Goal: Task Accomplishment & Management: Use online tool/utility

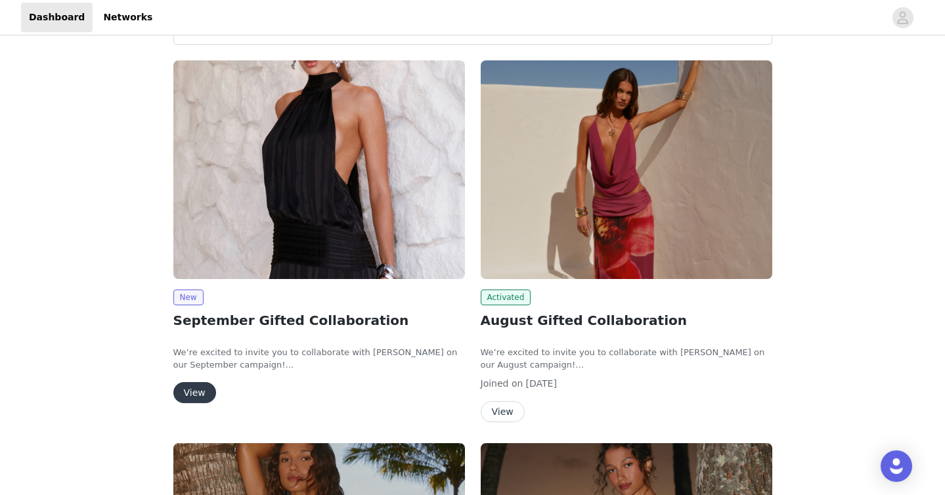
scroll to position [58, 0]
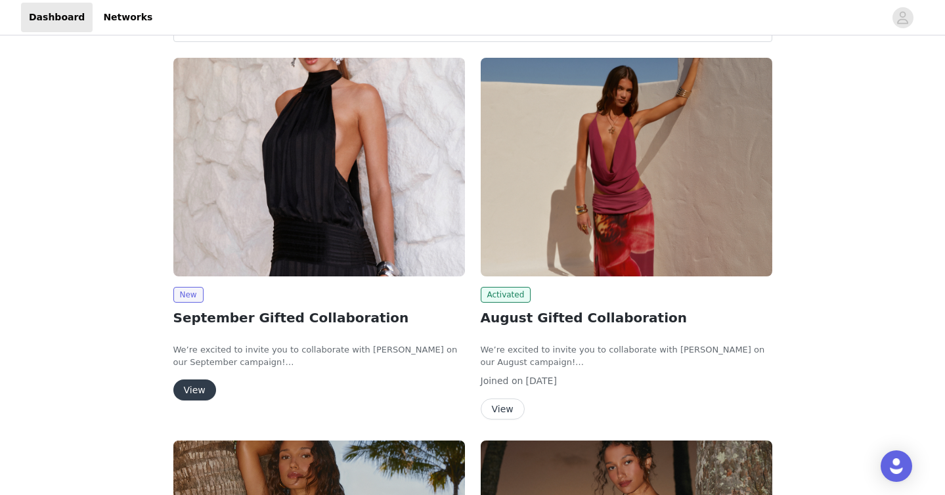
click at [196, 382] on button "View" at bounding box center [194, 390] width 43 height 21
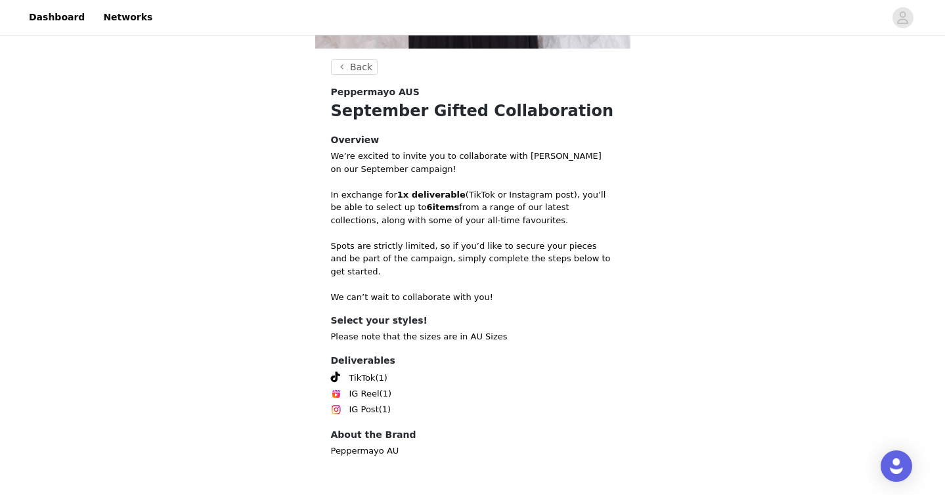
scroll to position [422, 0]
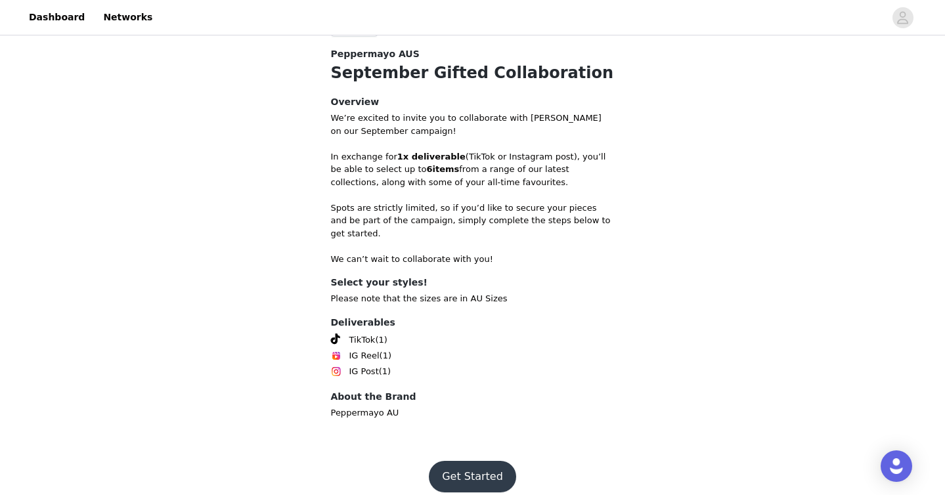
click at [483, 461] on button "Get Started" at bounding box center [472, 477] width 87 height 32
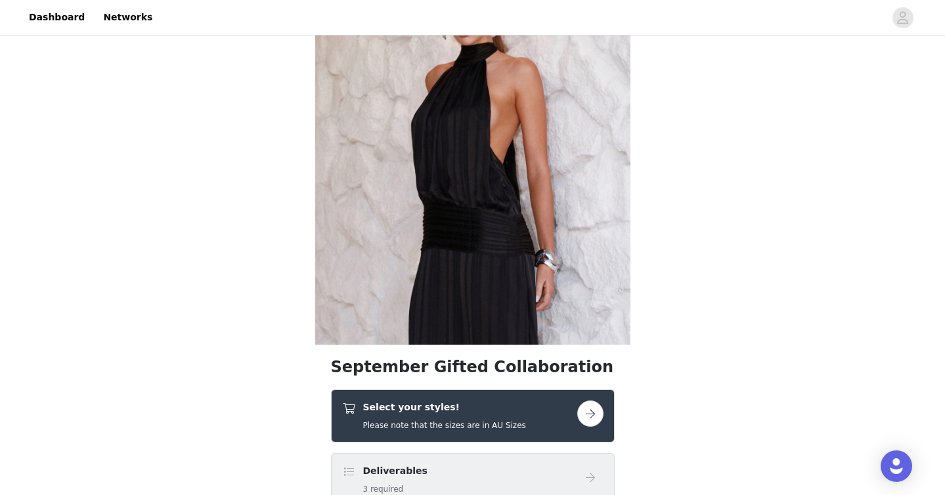
scroll to position [86, 0]
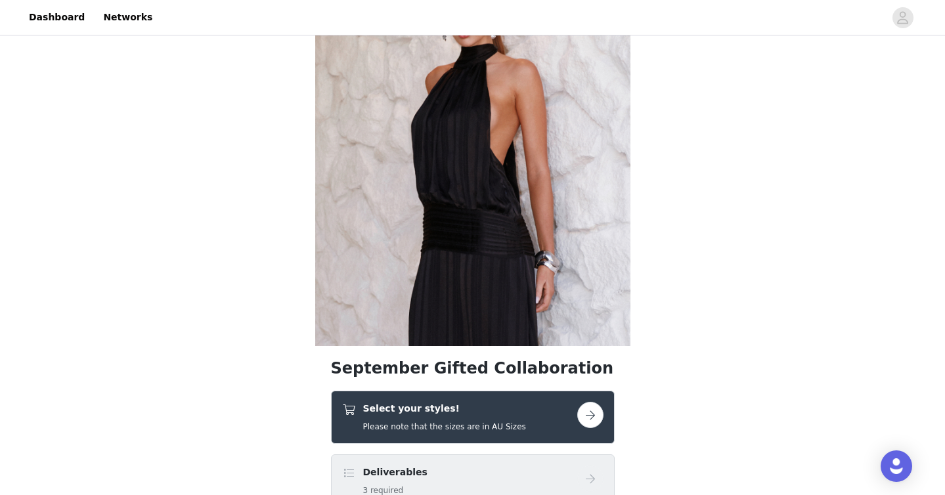
click at [591, 420] on button "button" at bounding box center [590, 415] width 26 height 26
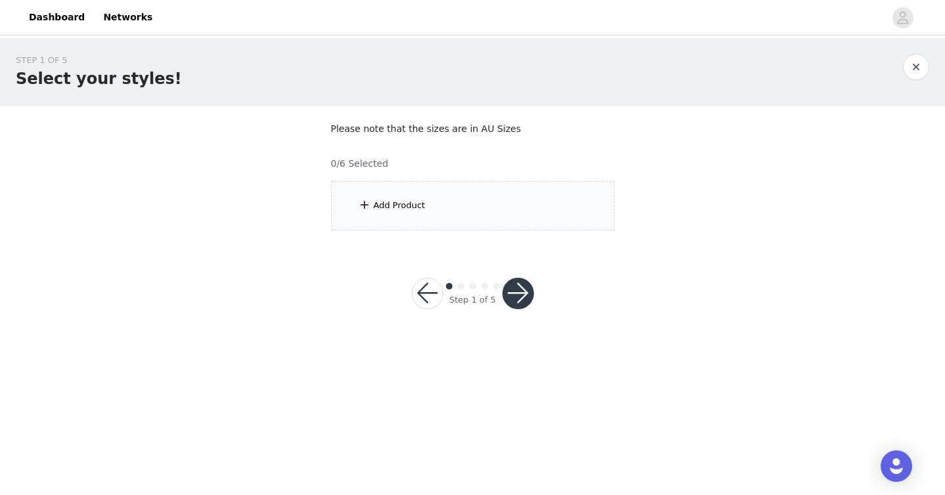
click at [427, 204] on div "Add Product" at bounding box center [473, 205] width 284 height 49
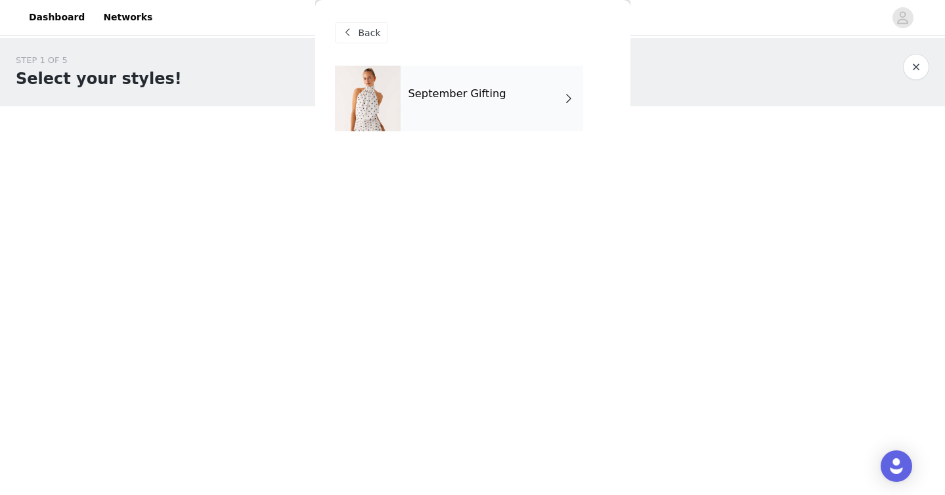
click at [478, 100] on h4 "September Gifting" at bounding box center [458, 94] width 98 height 12
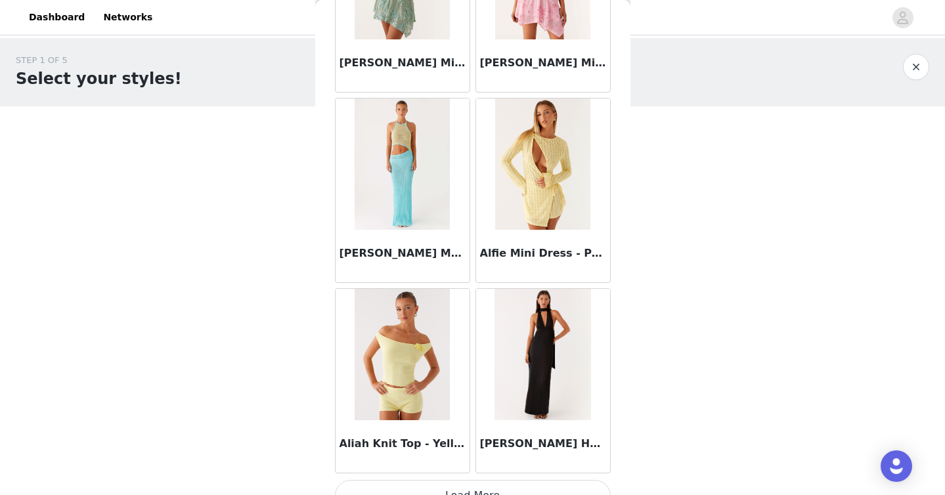
scroll to position [1504, 0]
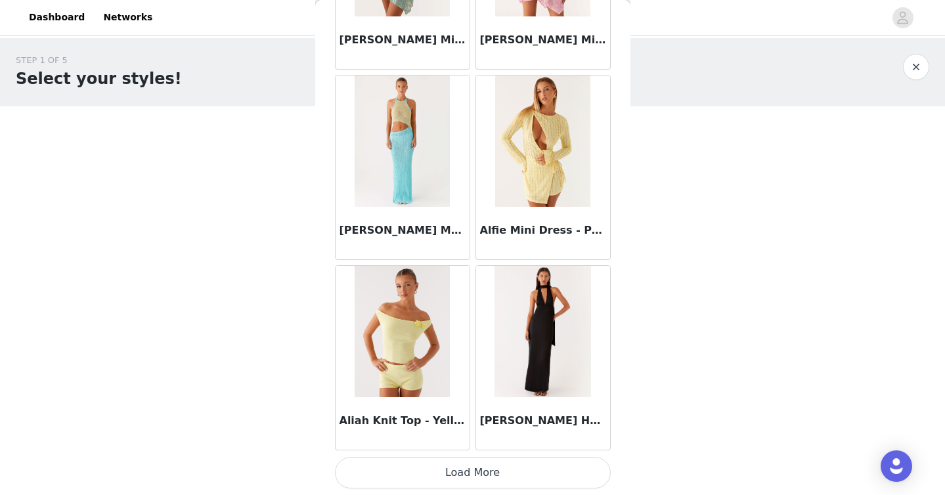
click at [510, 476] on button "Load More" at bounding box center [473, 473] width 276 height 32
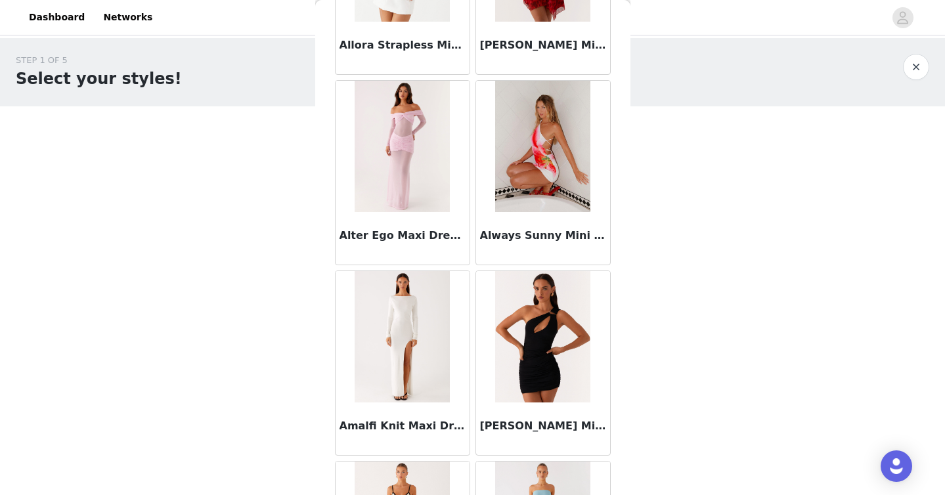
scroll to position [3238, 0]
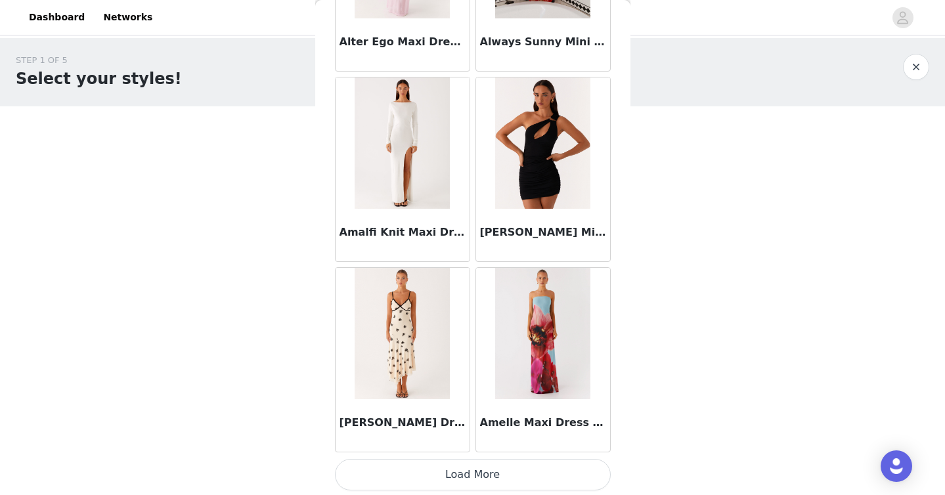
click at [507, 473] on button "Load More" at bounding box center [473, 475] width 276 height 32
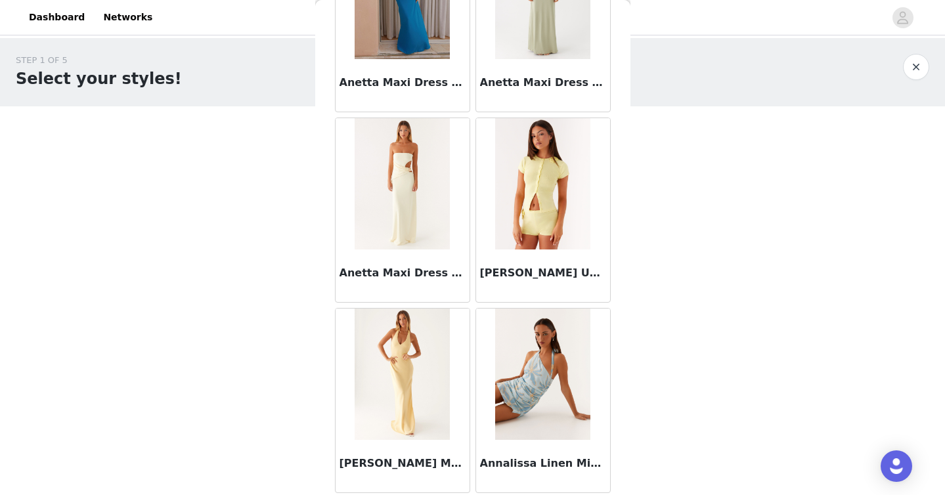
scroll to position [5324, 0]
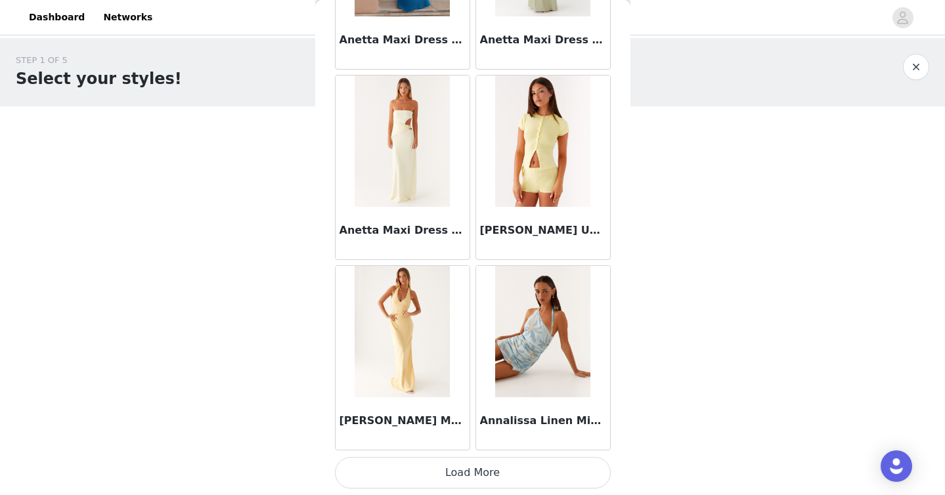
click at [483, 477] on button "Load More" at bounding box center [473, 473] width 276 height 32
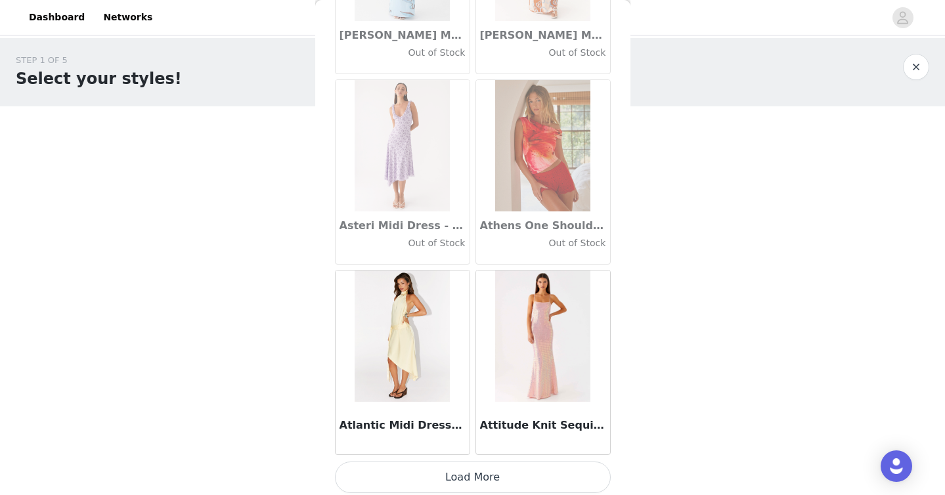
scroll to position [7229, 0]
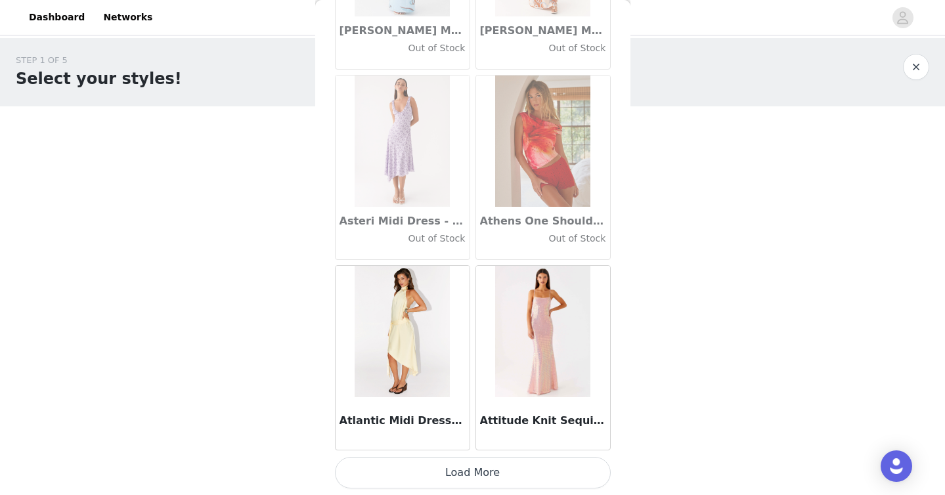
click at [497, 475] on button "Load More" at bounding box center [473, 473] width 276 height 32
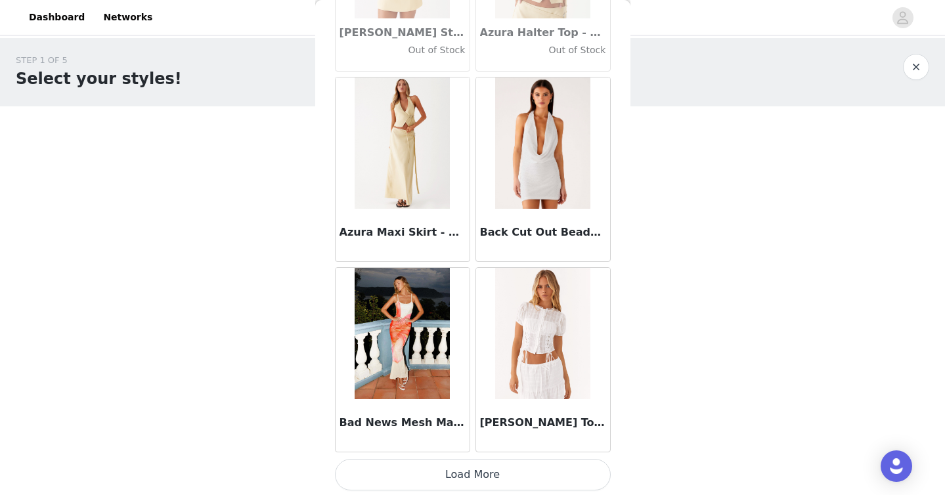
scroll to position [9134, 0]
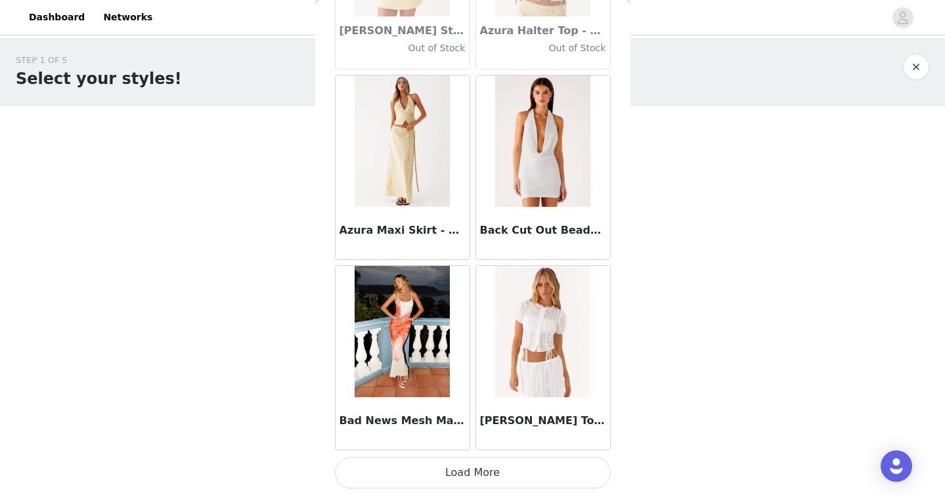
click at [497, 476] on button "Load More" at bounding box center [473, 473] width 276 height 32
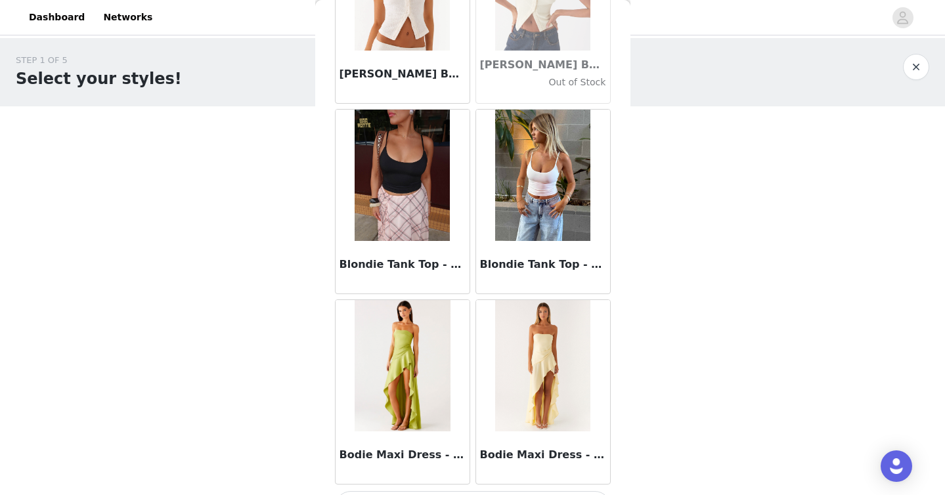
scroll to position [11039, 0]
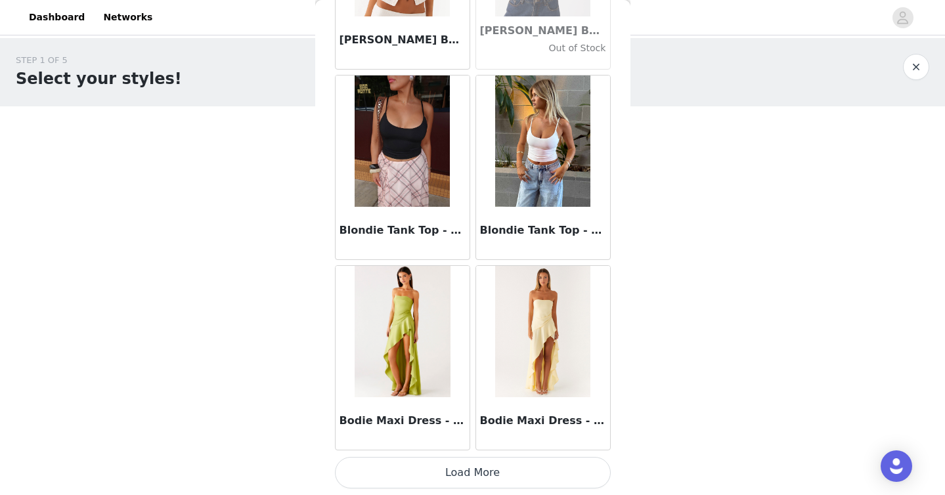
click at [496, 481] on button "Load More" at bounding box center [473, 473] width 276 height 32
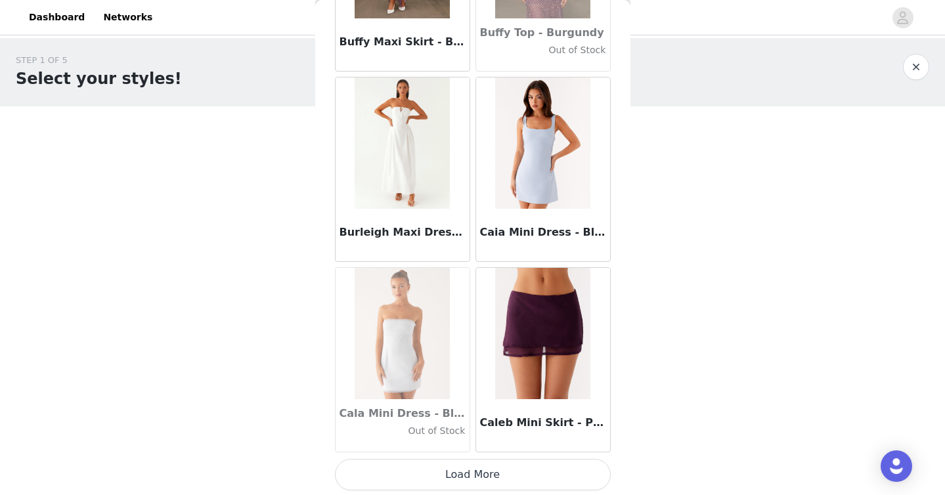
scroll to position [12944, 0]
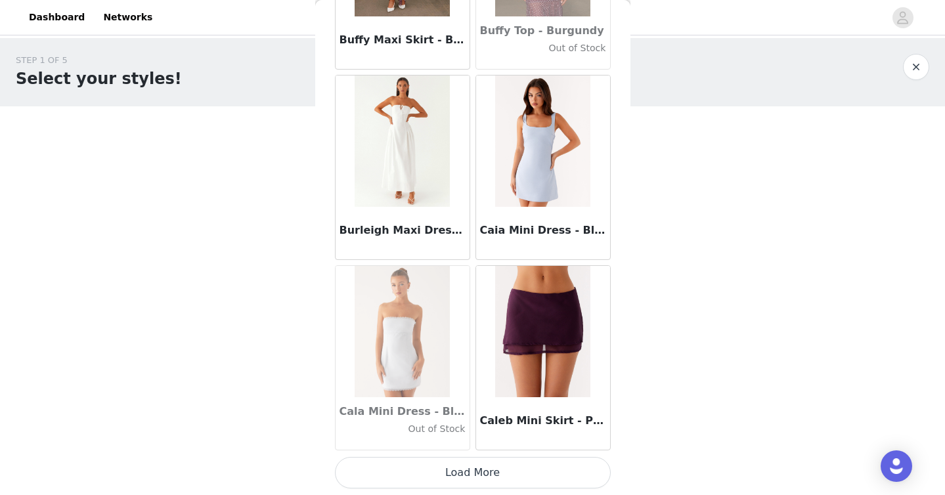
click at [506, 477] on button "Load More" at bounding box center [473, 473] width 276 height 32
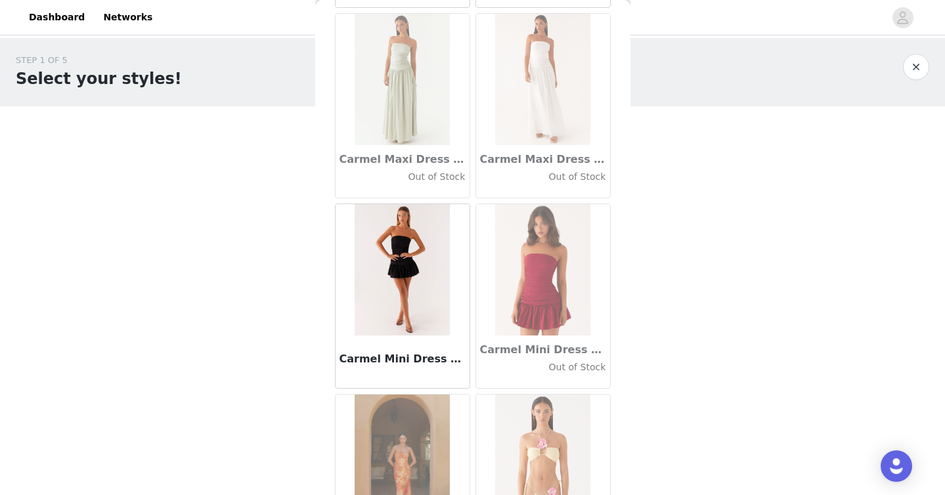
scroll to position [14849, 0]
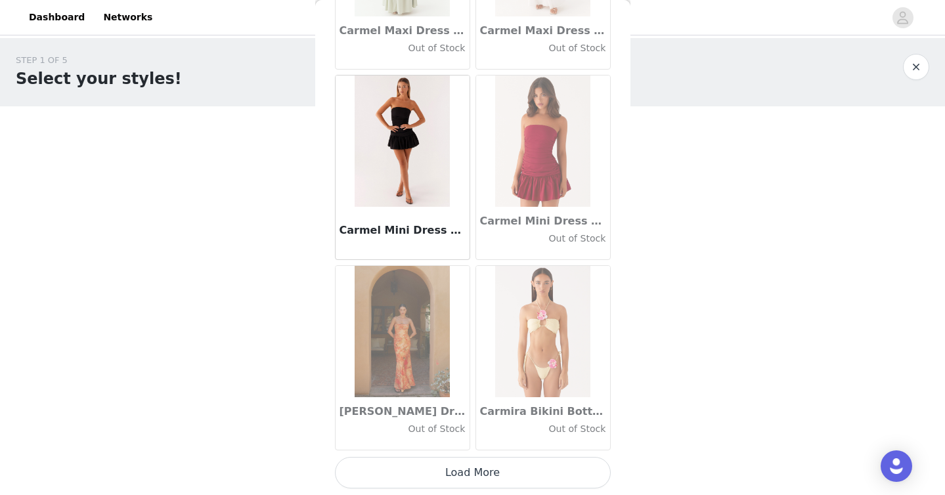
click at [477, 478] on button "Load More" at bounding box center [473, 473] width 276 height 32
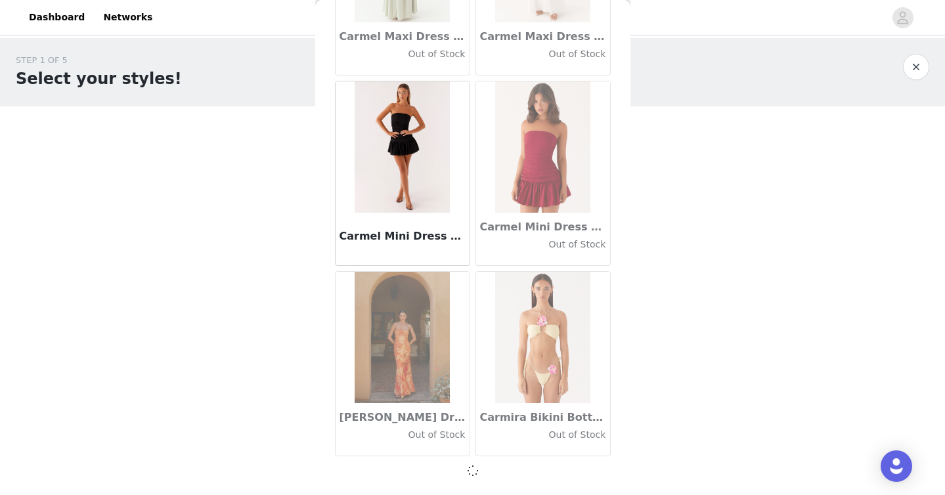
click at [485, 479] on div "Back Aamari Maxi Dress - Red Adelaide Shirt Mini Dress - Brown Adored By You Mi…" at bounding box center [472, 247] width 315 height 495
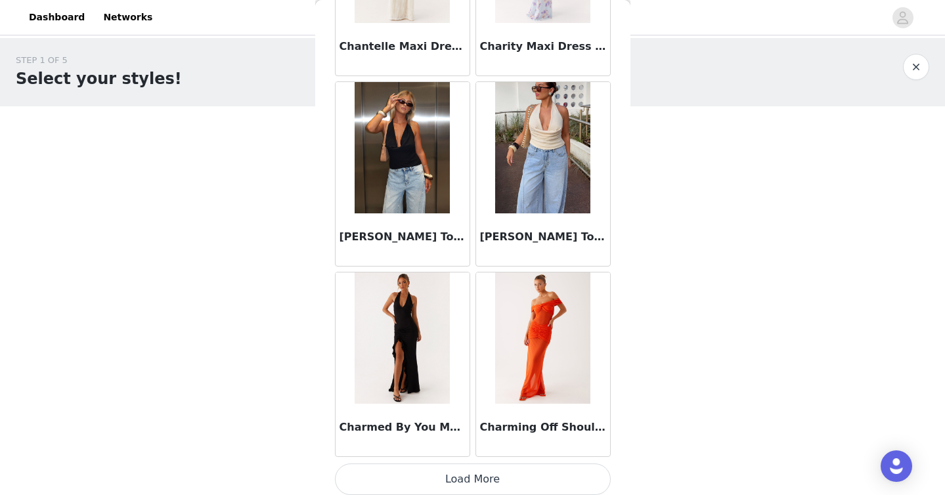
scroll to position [16754, 0]
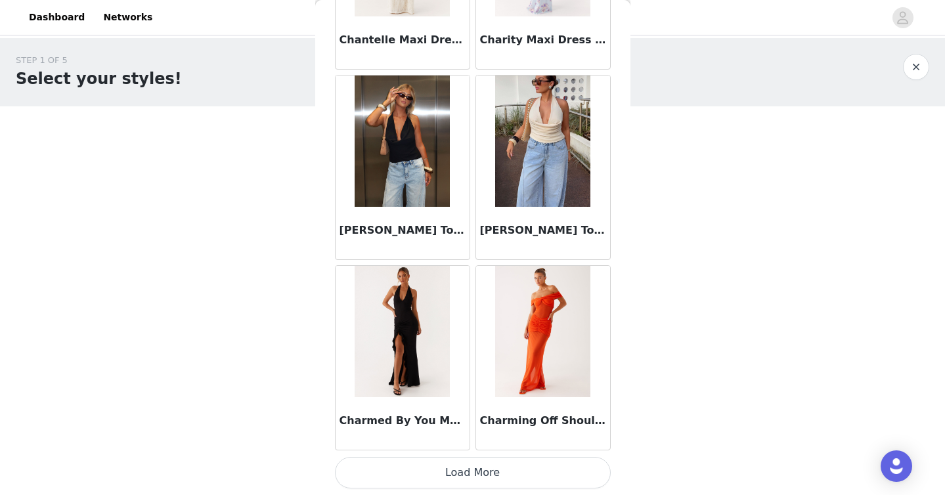
click at [495, 472] on button "Load More" at bounding box center [473, 473] width 276 height 32
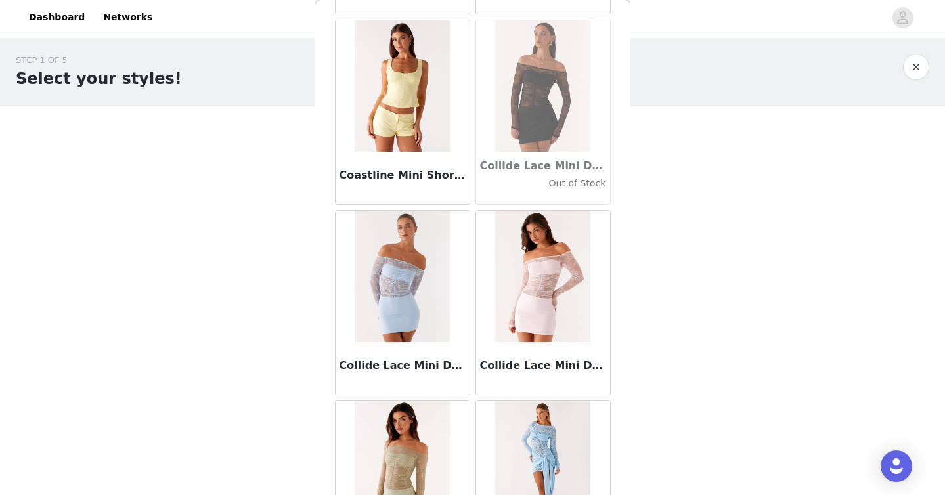
scroll to position [18659, 0]
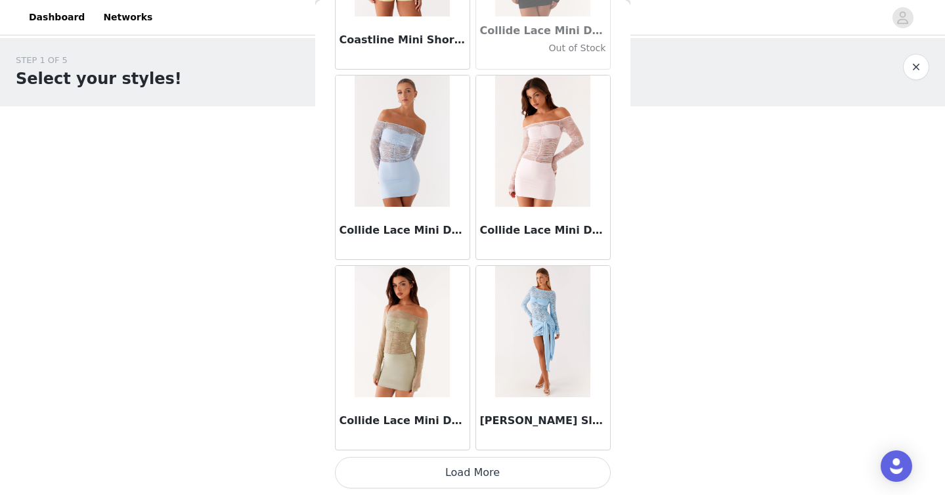
click at [497, 466] on button "Load More" at bounding box center [473, 473] width 276 height 32
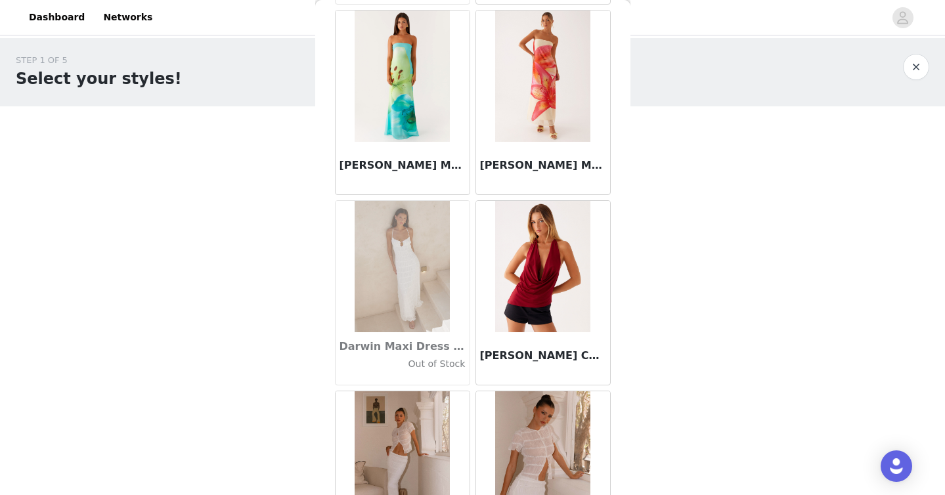
scroll to position [20564, 0]
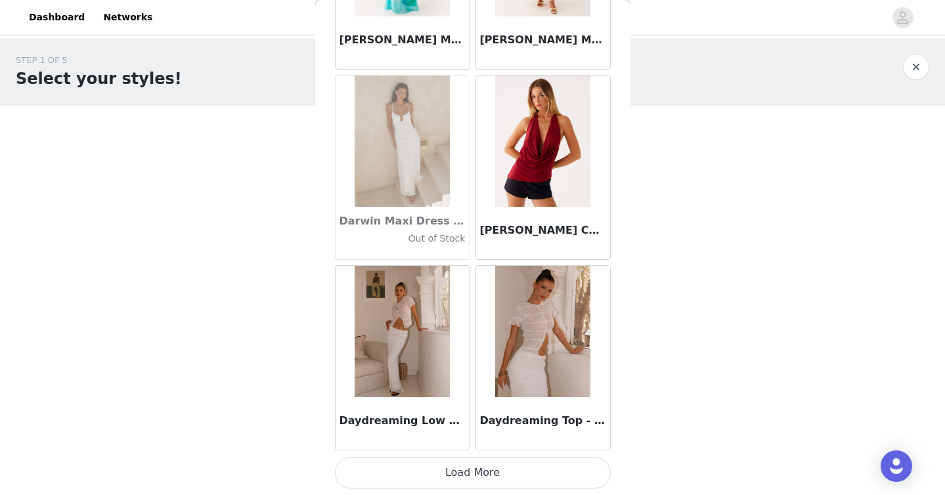
click at [499, 472] on button "Load More" at bounding box center [473, 473] width 276 height 32
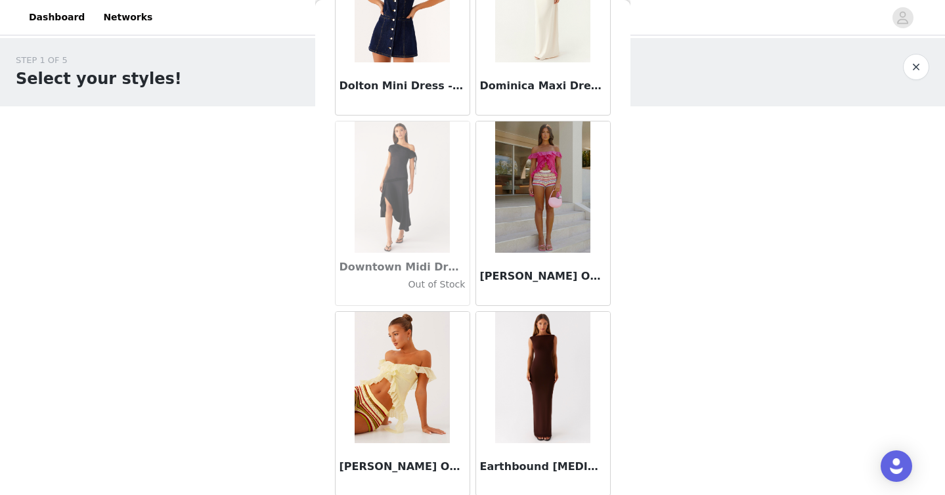
scroll to position [22469, 0]
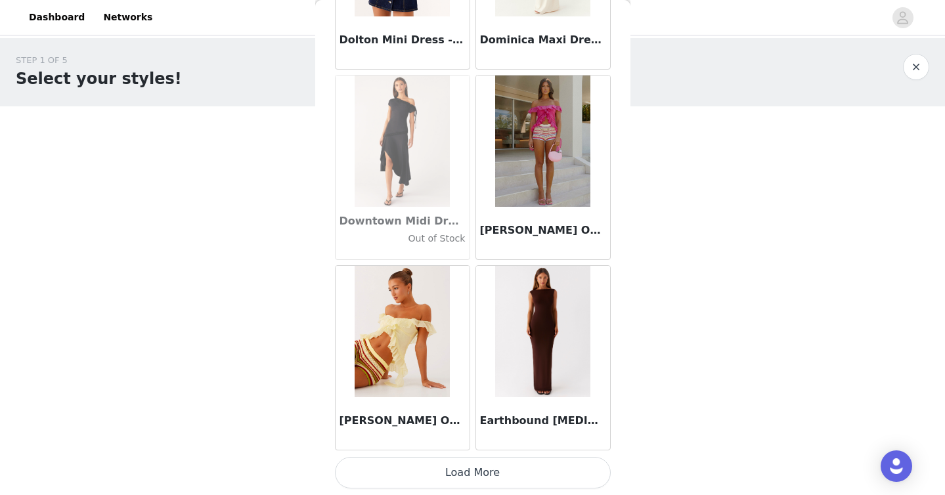
click at [499, 479] on button "Load More" at bounding box center [473, 473] width 276 height 32
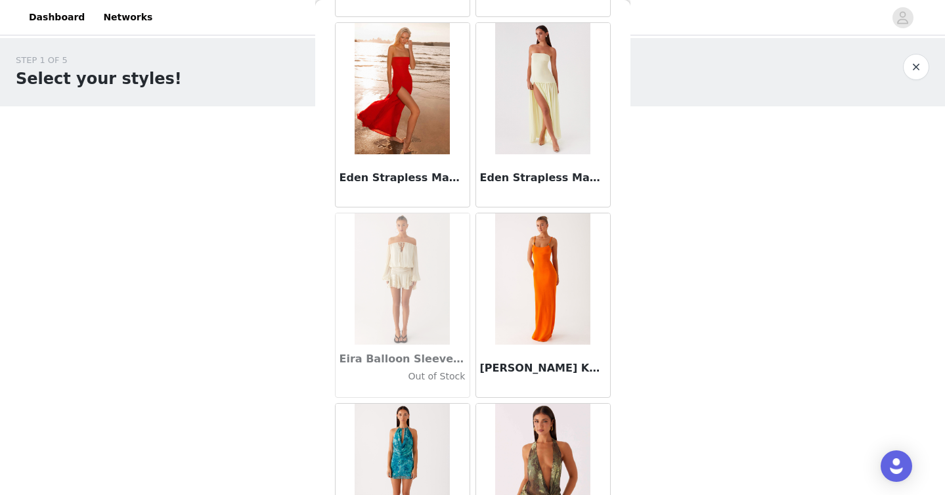
scroll to position [23632, 0]
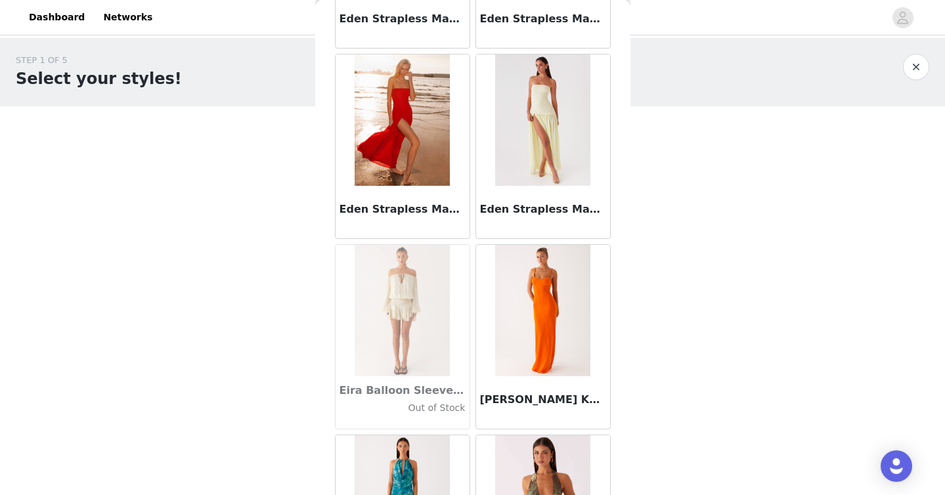
click at [399, 118] on img at bounding box center [402, 120] width 95 height 131
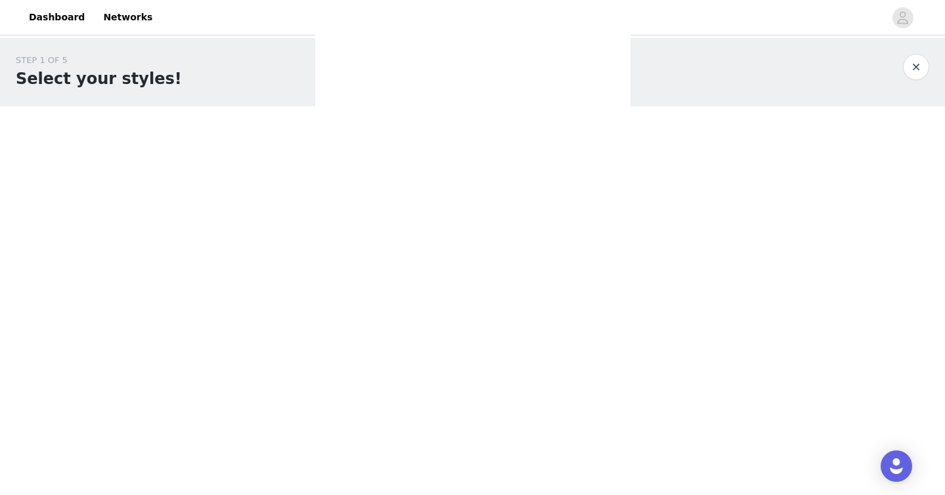
scroll to position [0, 0]
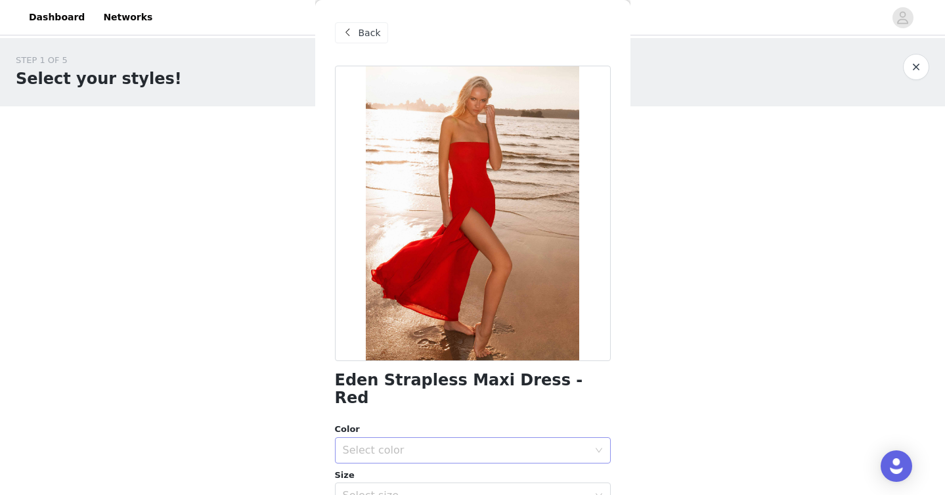
click at [432, 444] on div "Select color" at bounding box center [466, 450] width 246 height 13
click at [432, 453] on li "Red" at bounding box center [473, 461] width 276 height 21
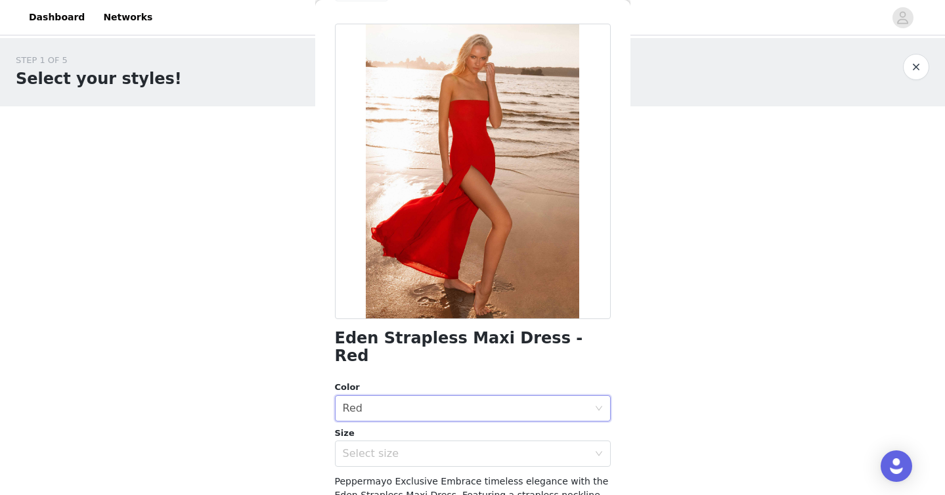
scroll to position [46, 0]
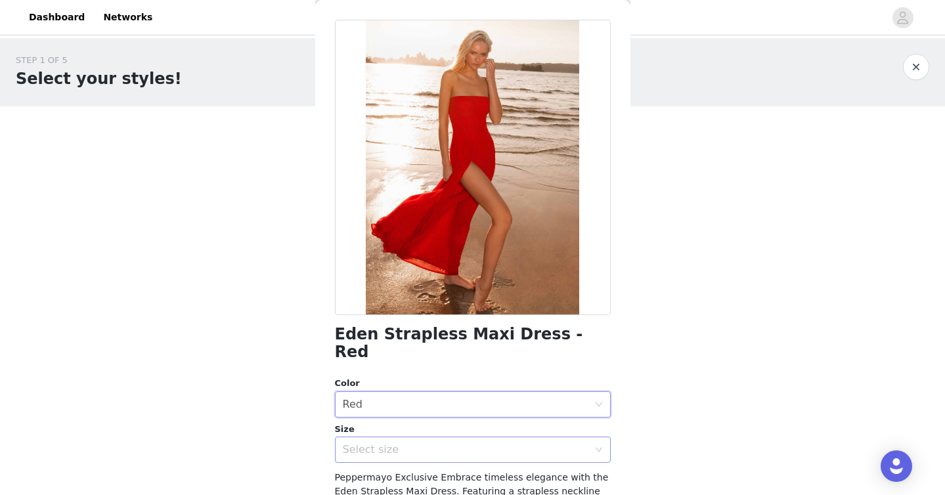
click at [449, 443] on div "Select size" at bounding box center [466, 449] width 246 height 13
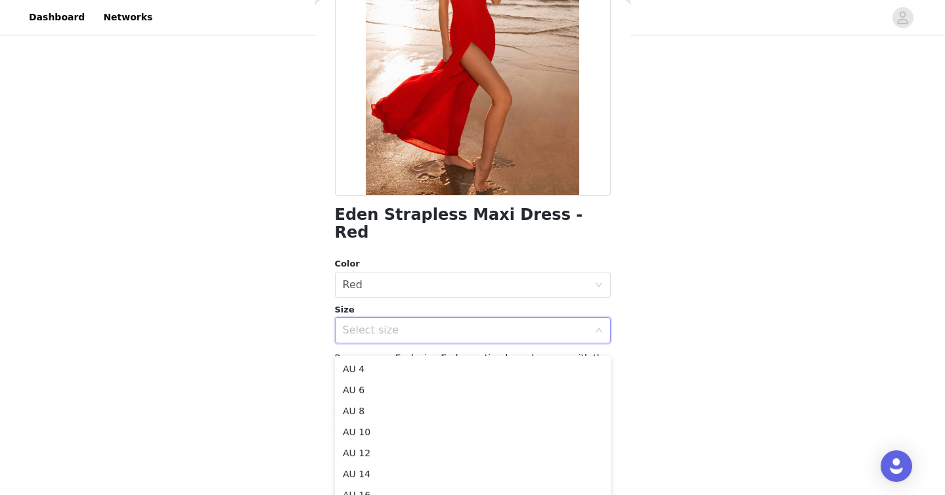
scroll to position [117, 0]
click at [522, 380] on li "AU 8" at bounding box center [473, 386] width 276 height 21
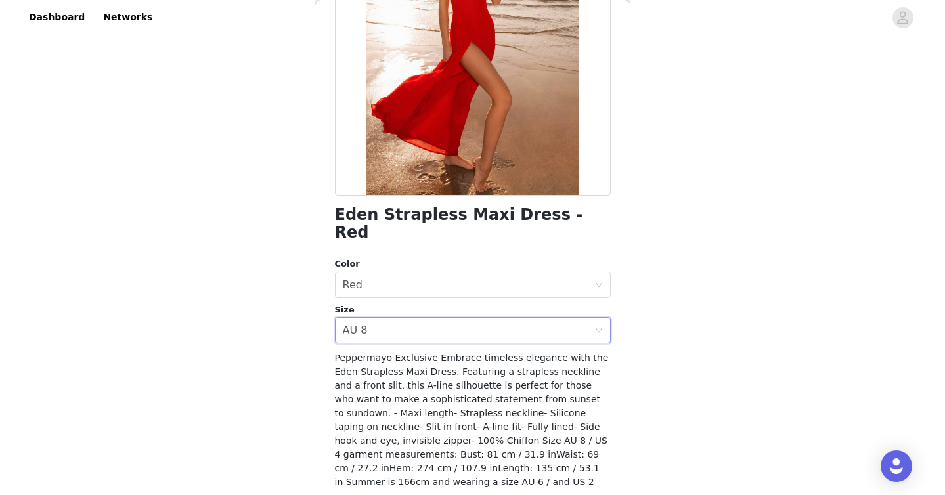
scroll to position [0, 0]
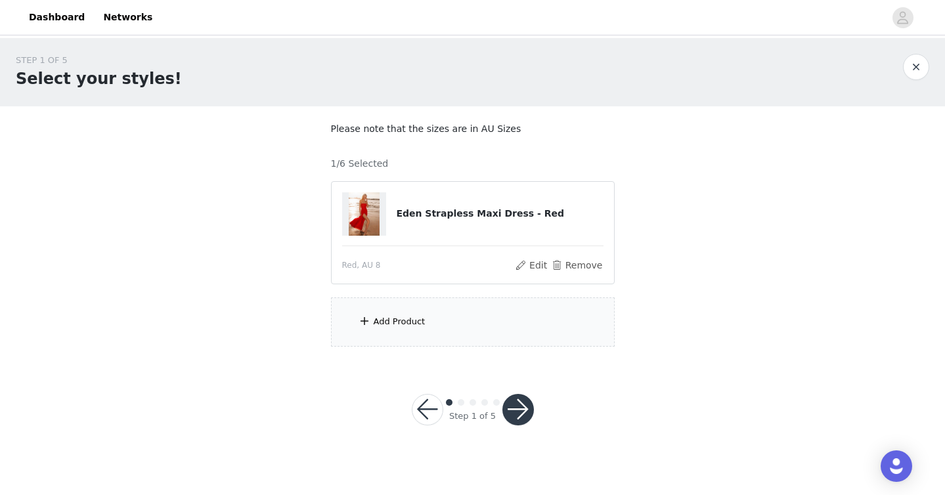
click at [412, 328] on div "Add Product" at bounding box center [473, 322] width 284 height 49
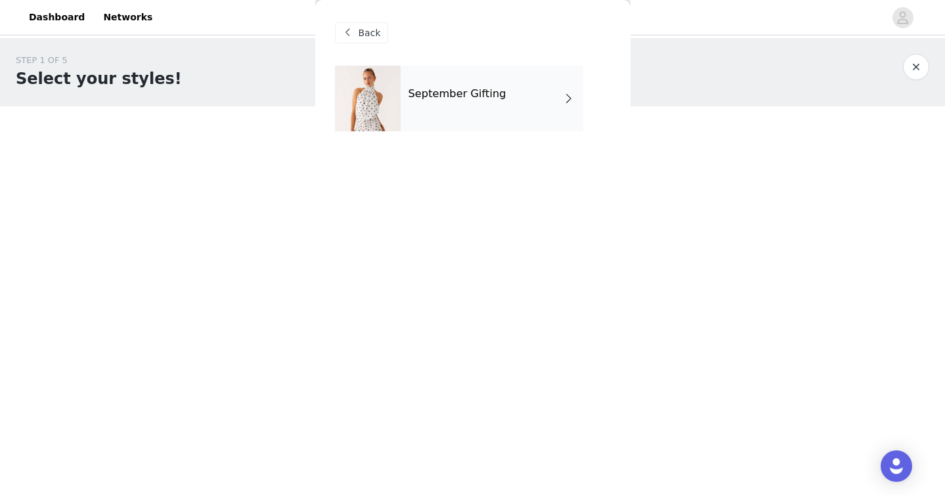
click at [481, 87] on div "September Gifting" at bounding box center [492, 99] width 183 height 66
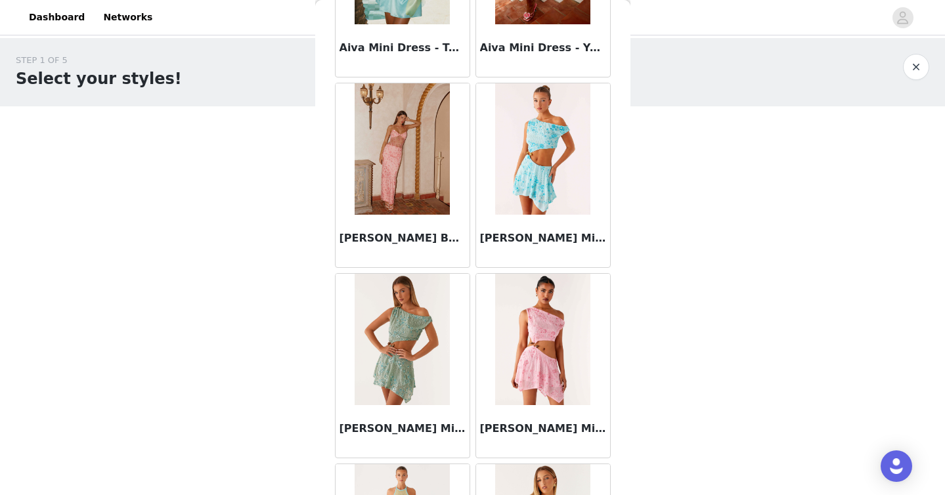
scroll to position [1515, 0]
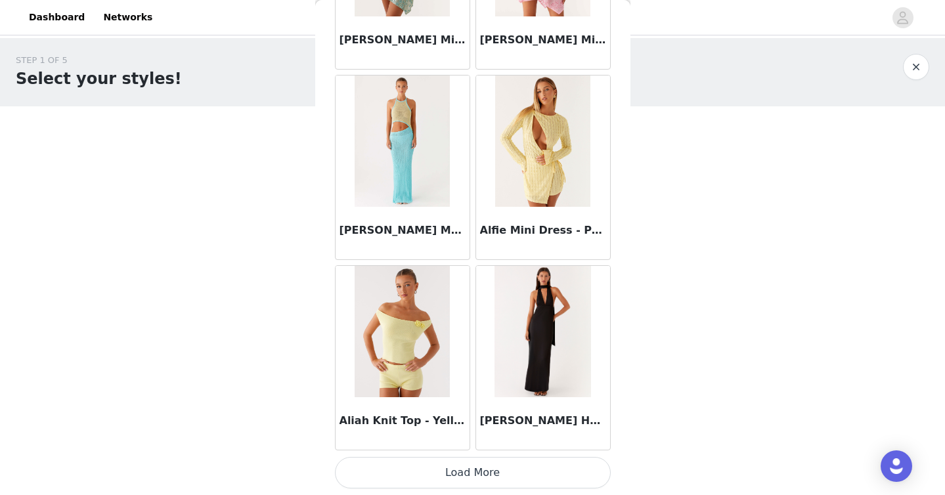
click at [468, 465] on button "Load More" at bounding box center [473, 473] width 276 height 32
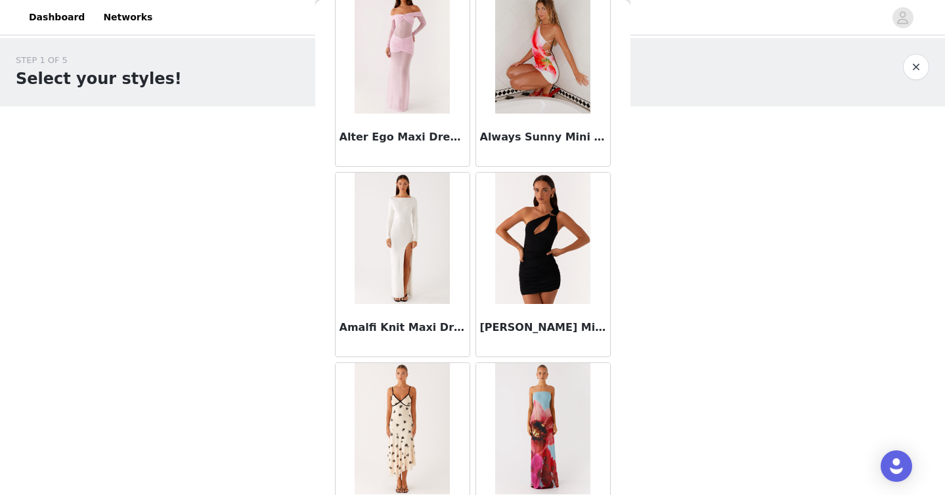
scroll to position [3420, 0]
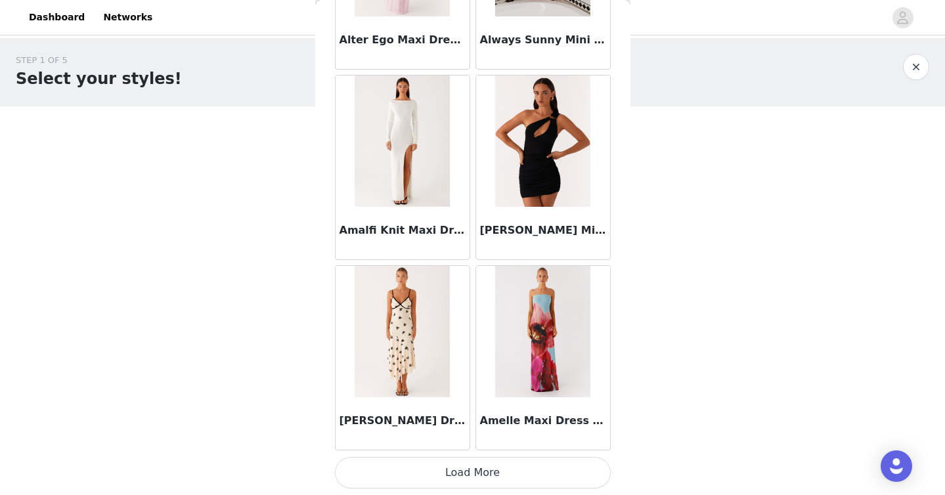
click at [497, 477] on button "Load More" at bounding box center [473, 473] width 276 height 32
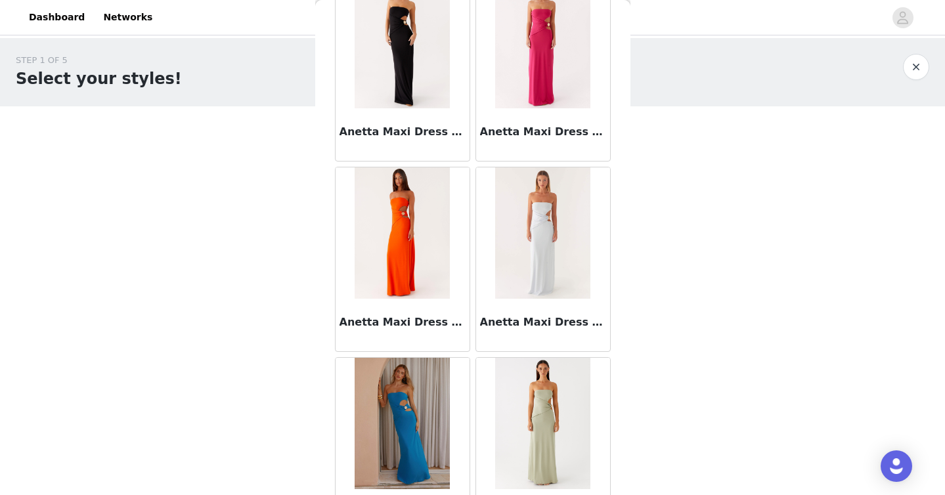
scroll to position [5324, 0]
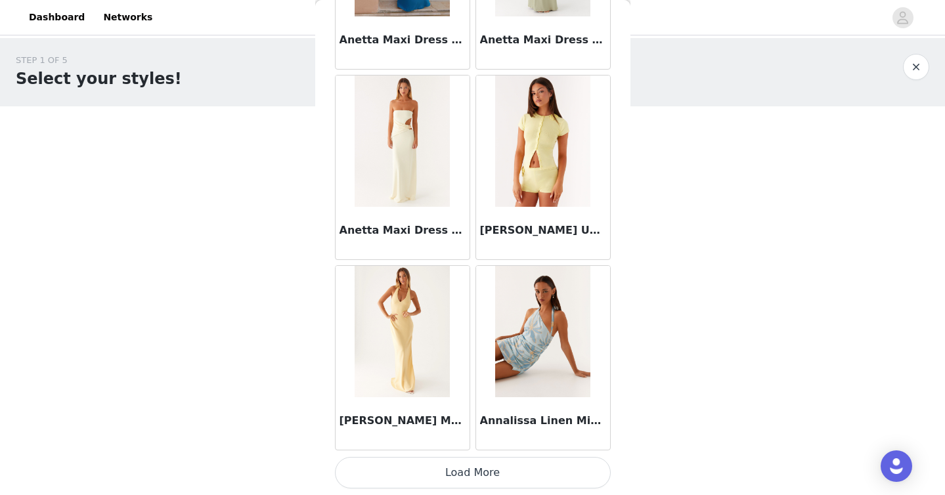
click at [503, 473] on button "Load More" at bounding box center [473, 473] width 276 height 32
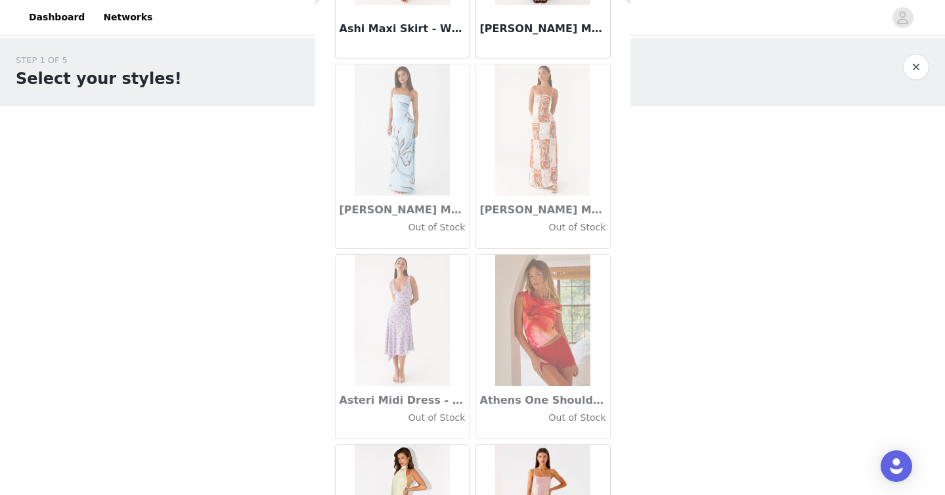
scroll to position [7229, 0]
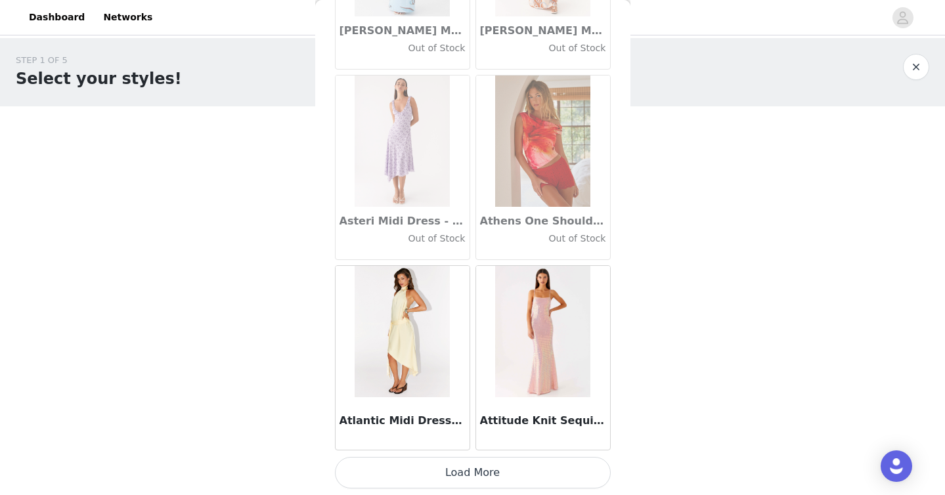
click at [497, 478] on button "Load More" at bounding box center [473, 473] width 276 height 32
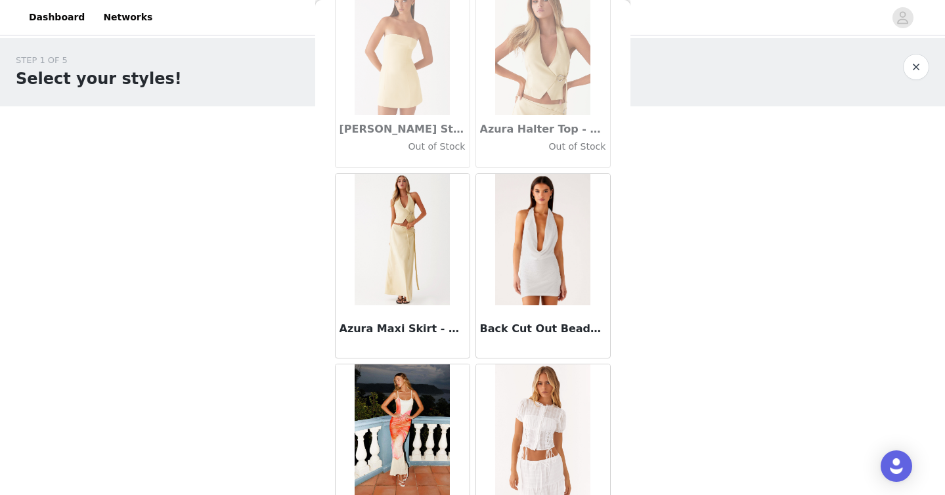
scroll to position [9134, 0]
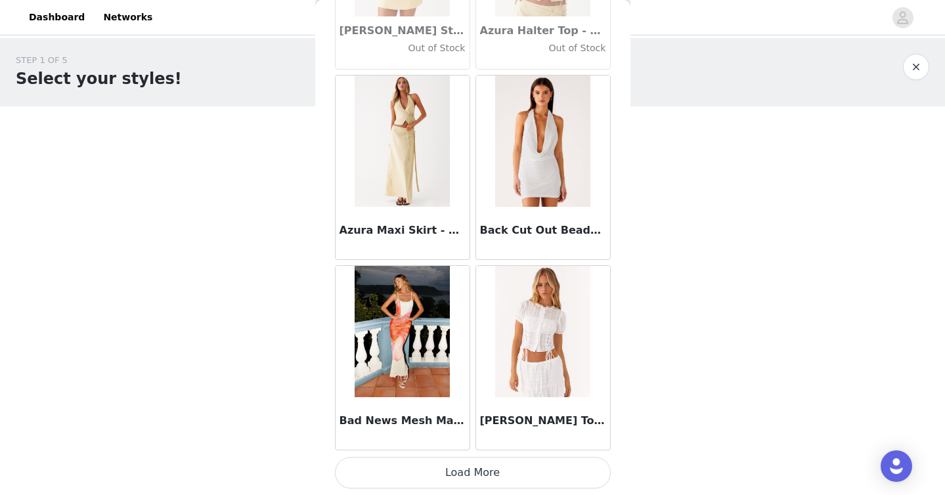
click at [504, 474] on button "Load More" at bounding box center [473, 473] width 276 height 32
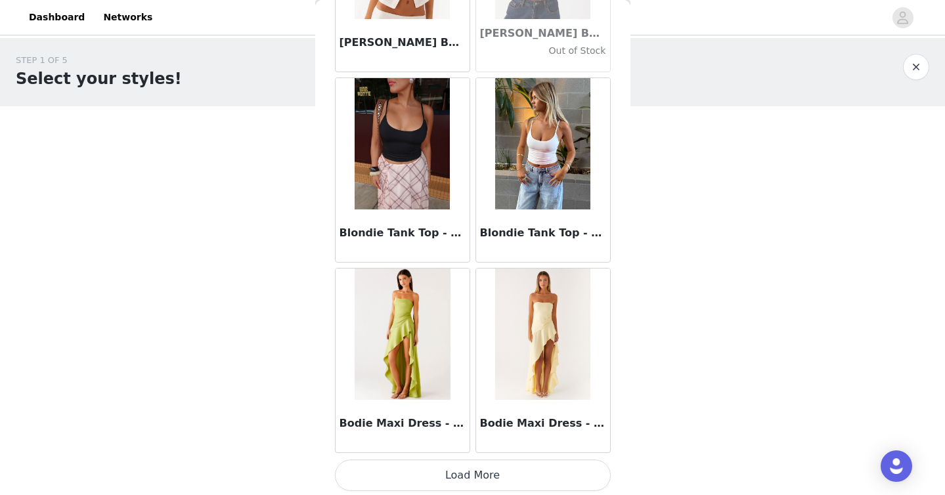
scroll to position [11039, 0]
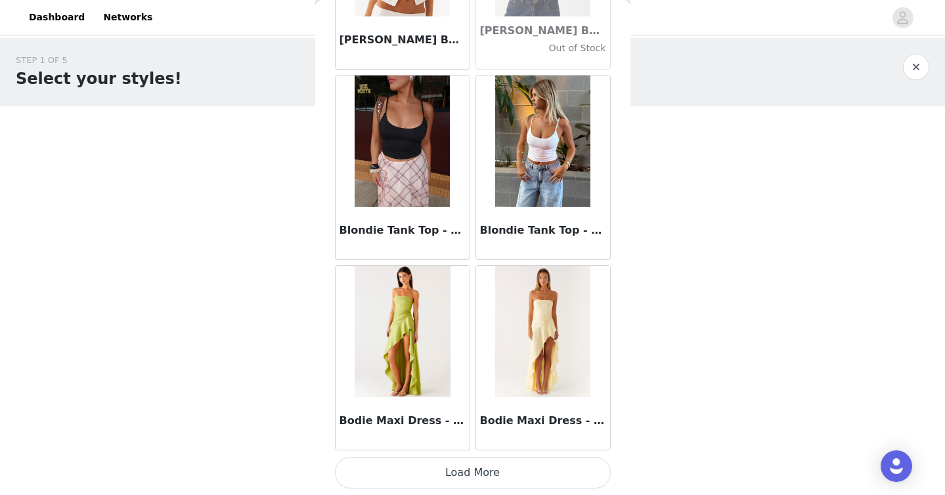
click at [485, 474] on button "Load More" at bounding box center [473, 473] width 276 height 32
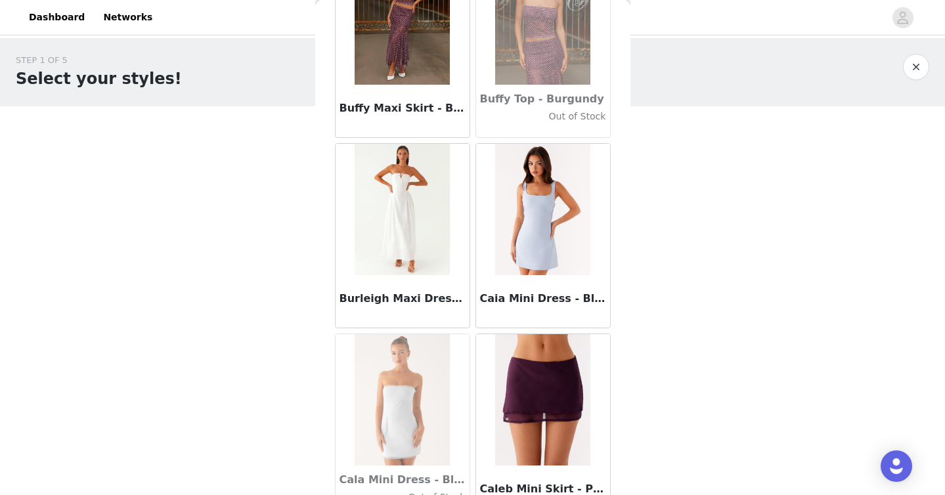
scroll to position [12944, 0]
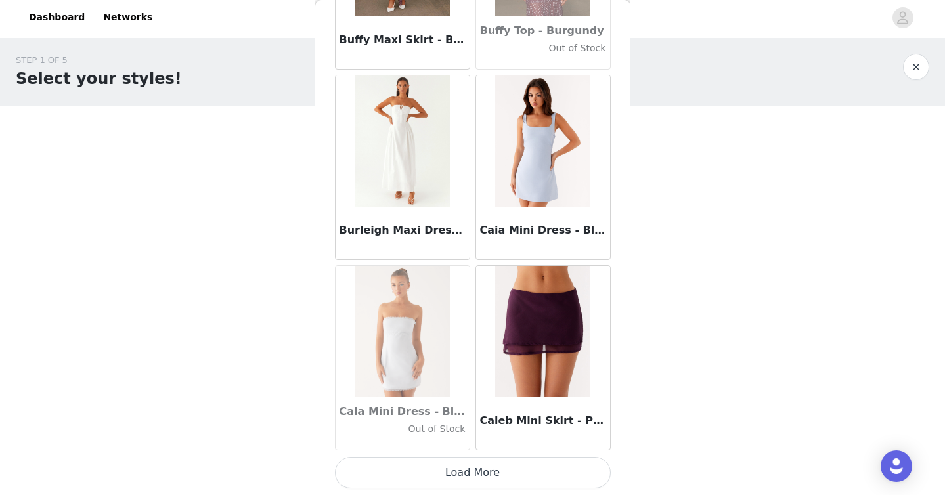
click at [501, 470] on button "Load More" at bounding box center [473, 473] width 276 height 32
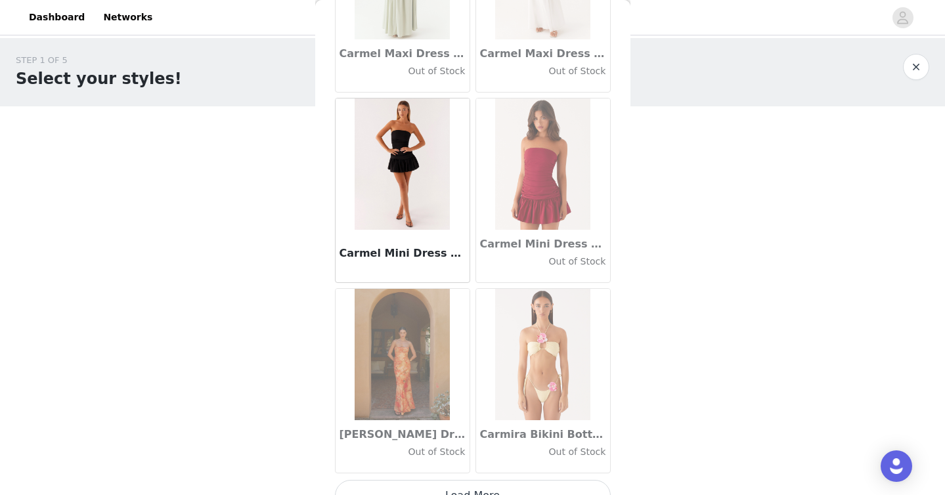
scroll to position [14849, 0]
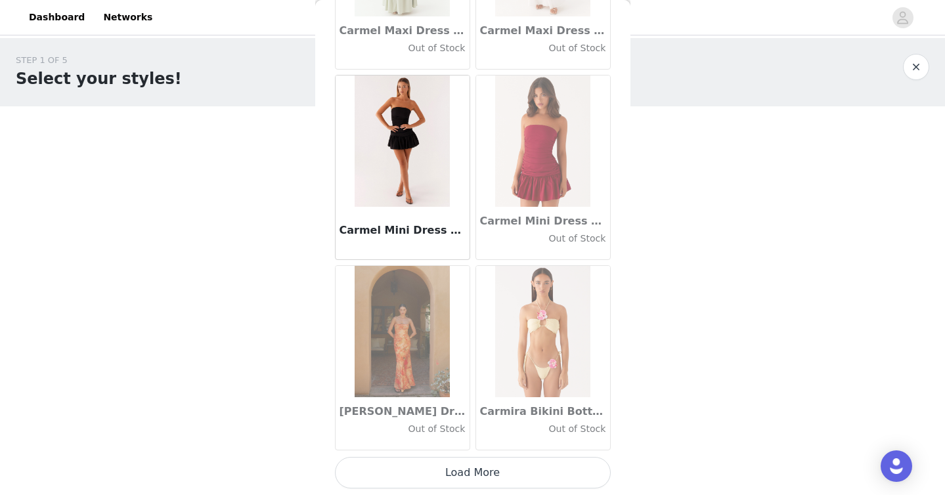
click at [517, 476] on button "Load More" at bounding box center [473, 473] width 276 height 32
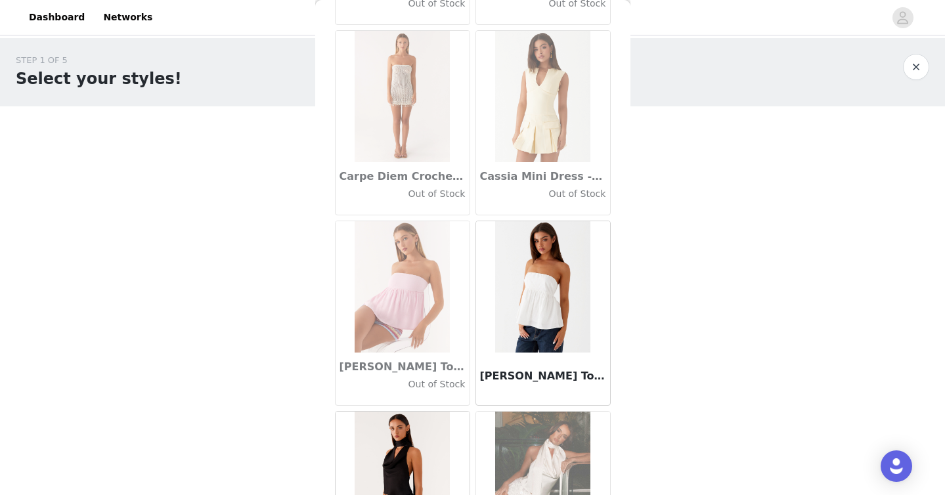
scroll to position [15276, 0]
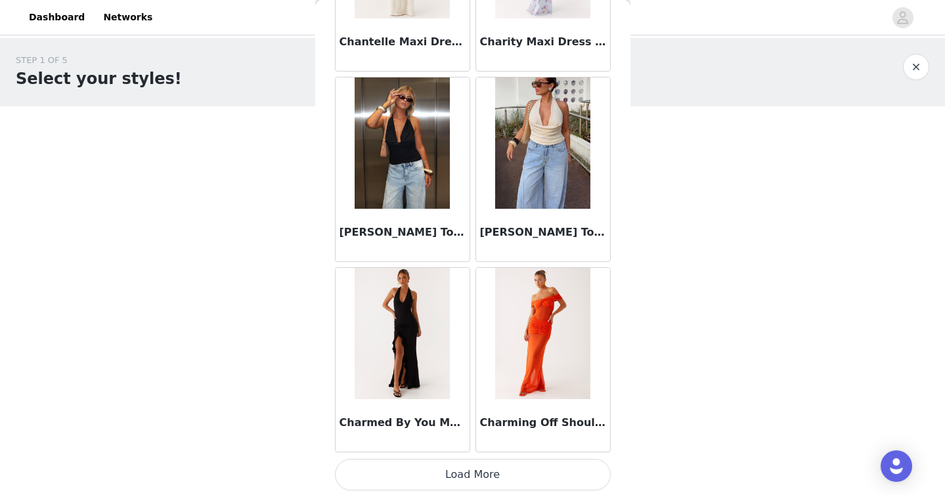
click at [529, 474] on button "Load More" at bounding box center [473, 475] width 276 height 32
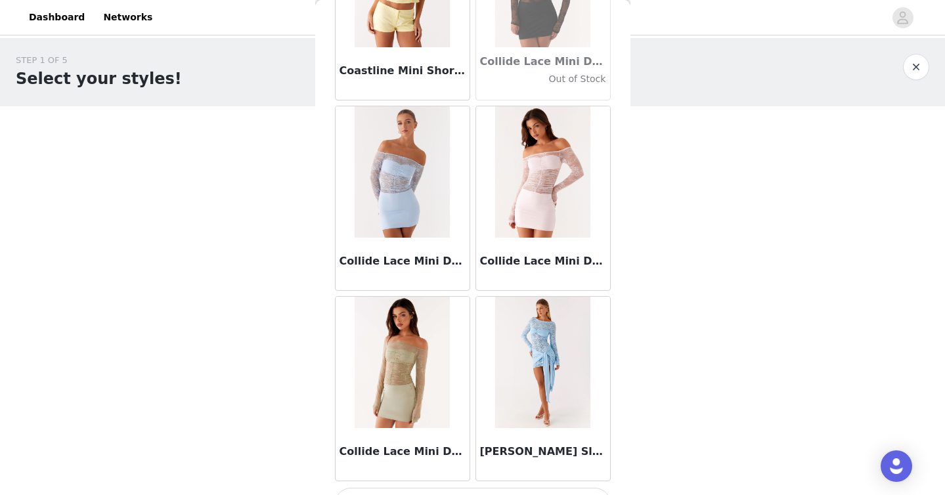
scroll to position [18659, 0]
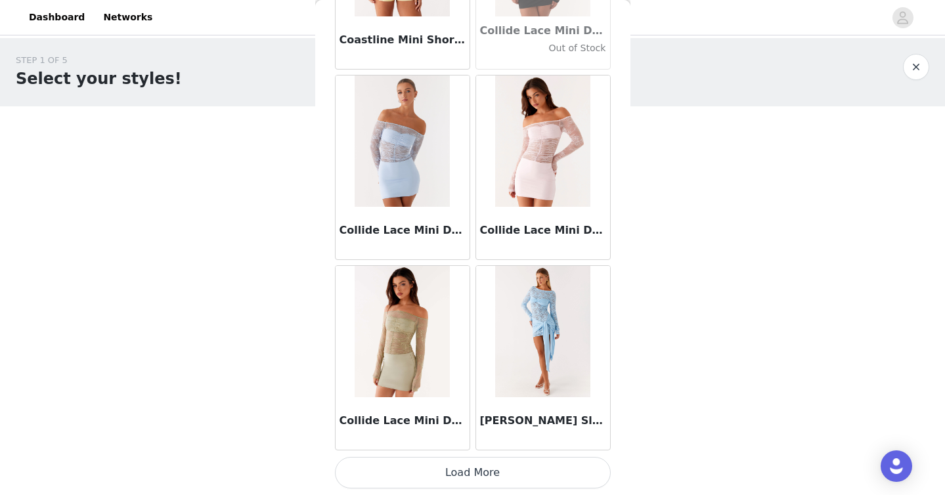
click at [535, 477] on button "Load More" at bounding box center [473, 473] width 276 height 32
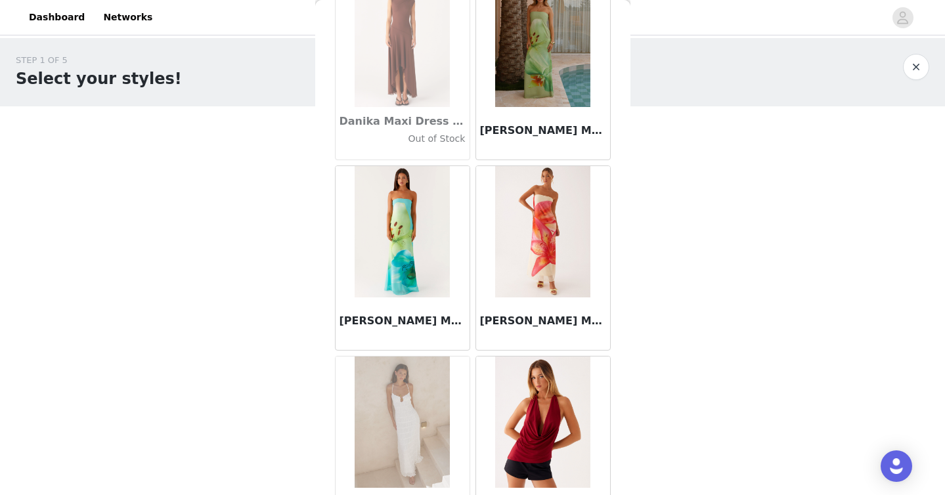
scroll to position [20564, 0]
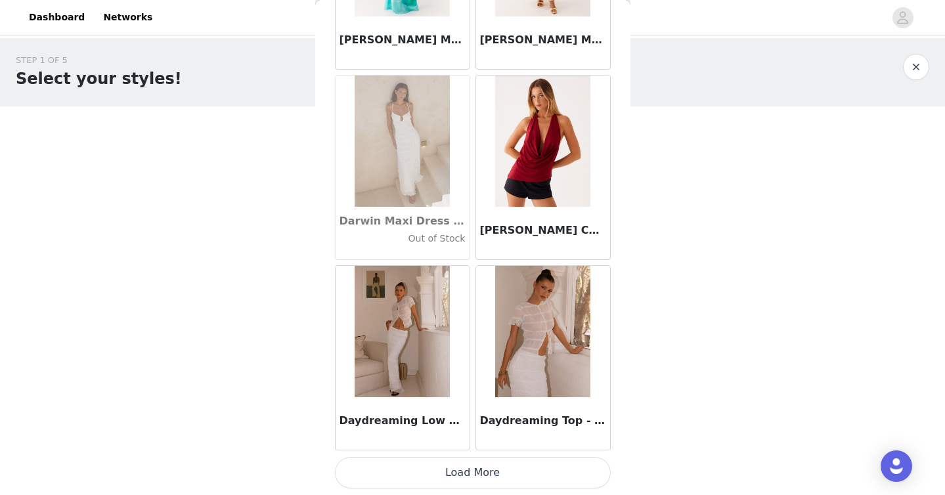
click at [529, 466] on button "Load More" at bounding box center [473, 473] width 276 height 32
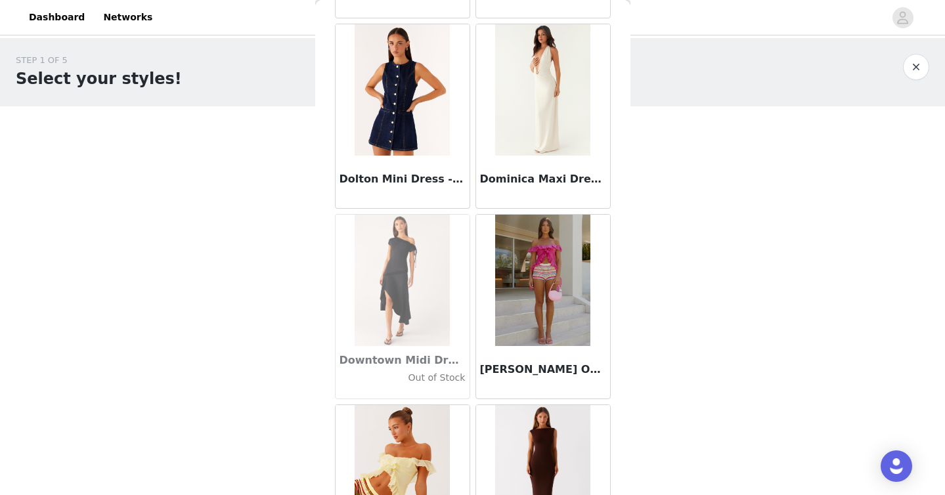
scroll to position [22469, 0]
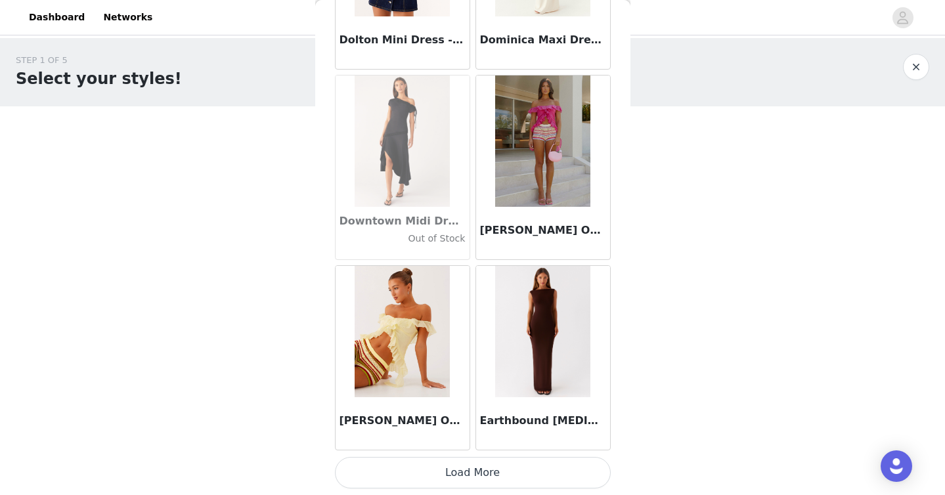
click at [527, 479] on button "Load More" at bounding box center [473, 473] width 276 height 32
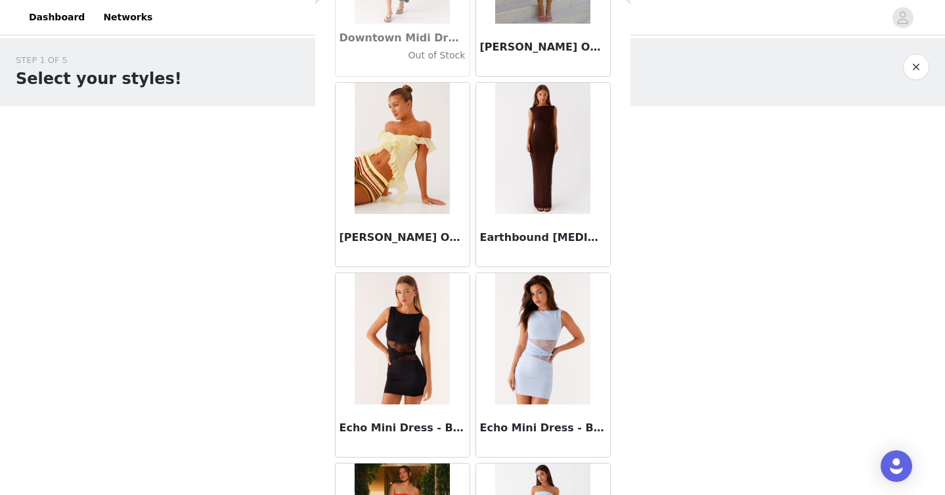
scroll to position [22654, 0]
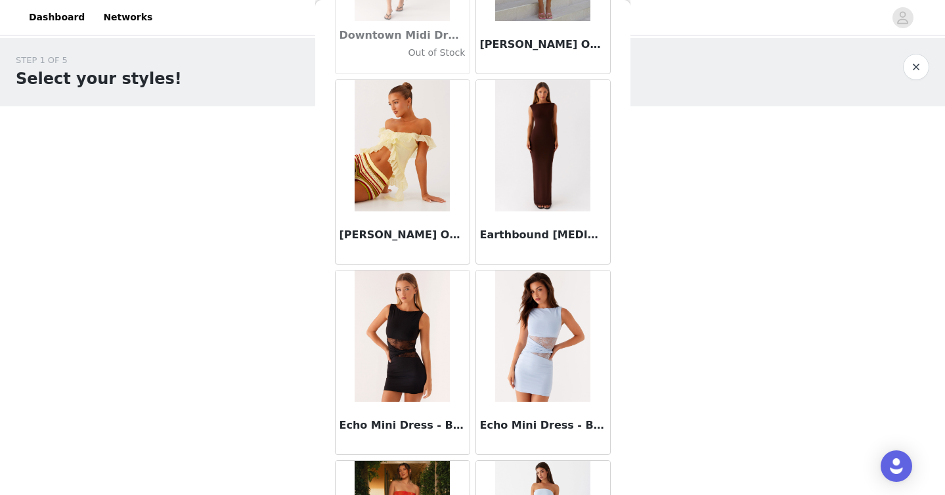
click at [553, 162] on img at bounding box center [542, 145] width 95 height 131
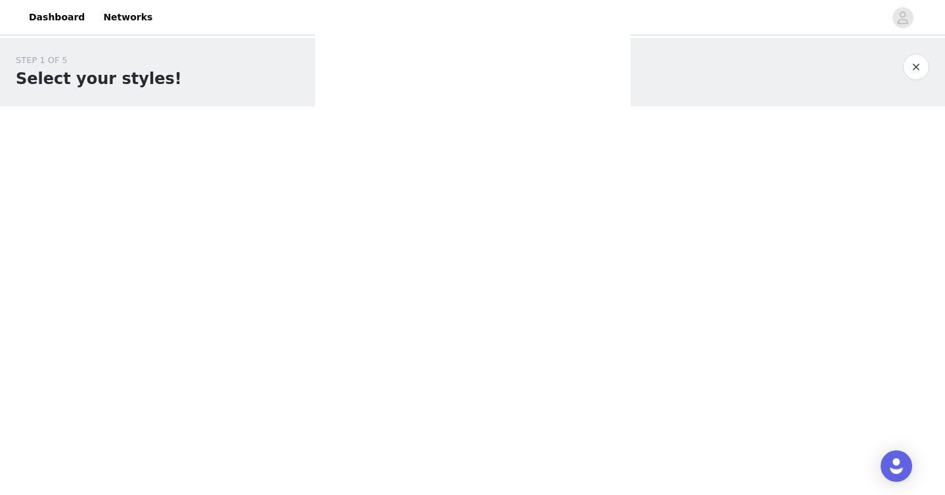
scroll to position [0, 0]
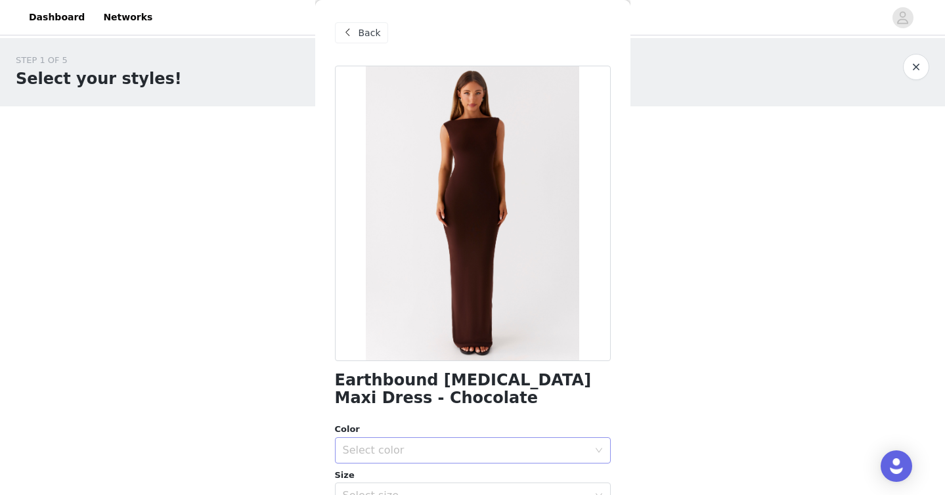
click at [359, 449] on div "Select color" at bounding box center [466, 450] width 246 height 13
click at [372, 478] on li "Chocolate" at bounding box center [473, 479] width 276 height 21
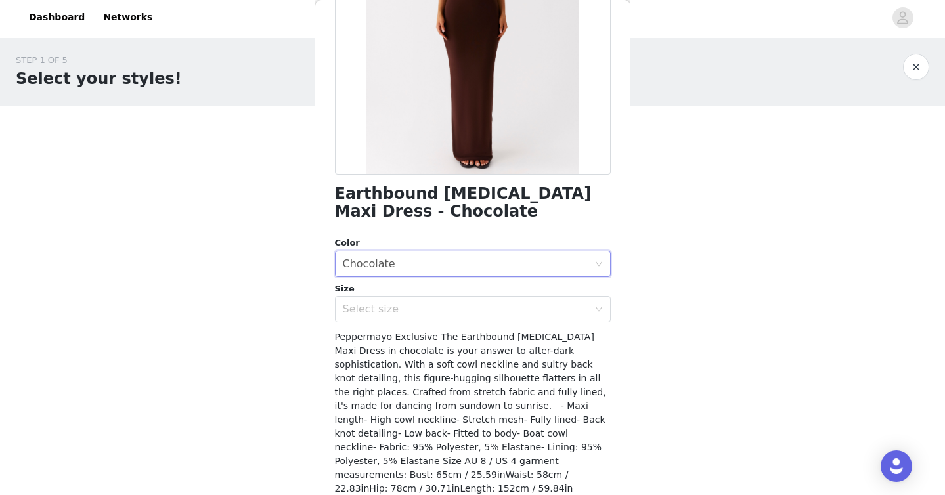
scroll to position [242, 0]
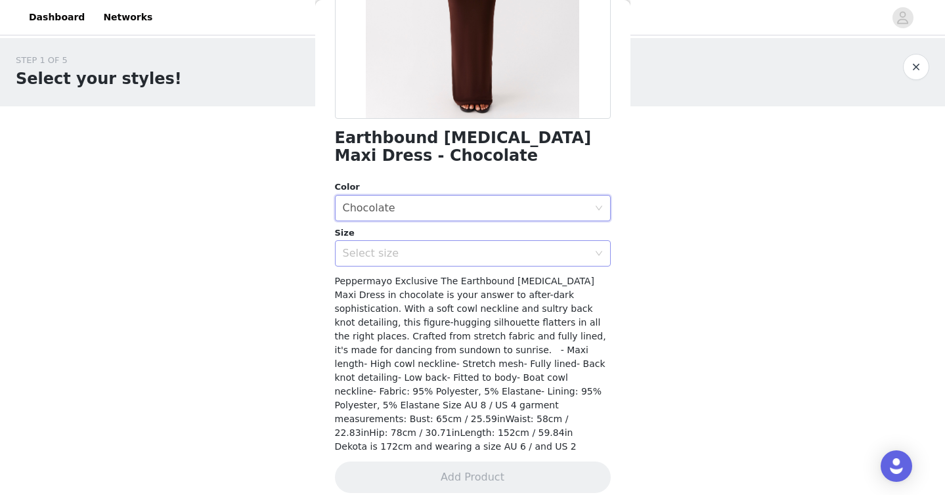
click at [462, 261] on div "Select size" at bounding box center [469, 253] width 252 height 25
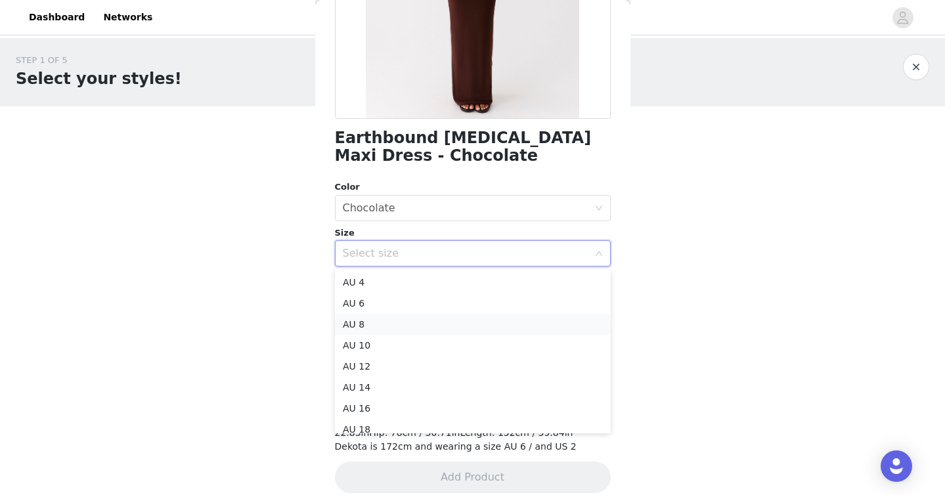
click at [392, 328] on li "AU 8" at bounding box center [473, 324] width 276 height 21
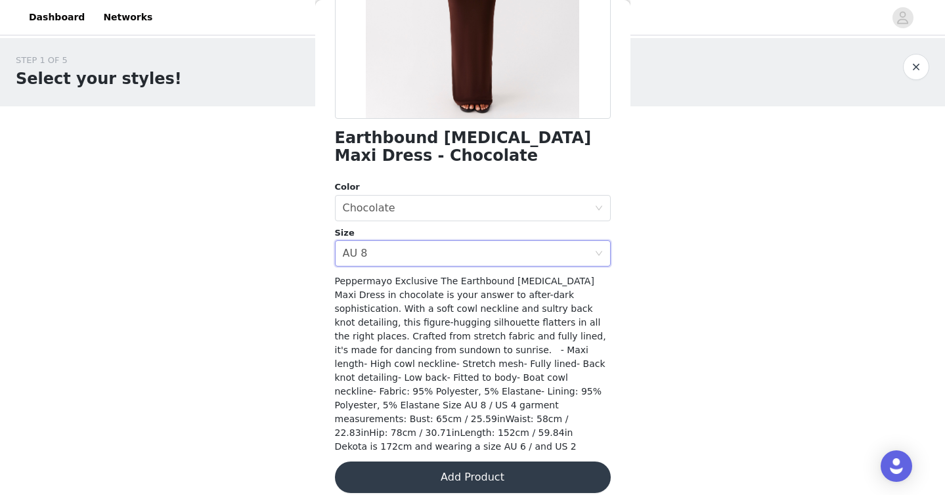
click at [428, 470] on button "Add Product" at bounding box center [473, 478] width 276 height 32
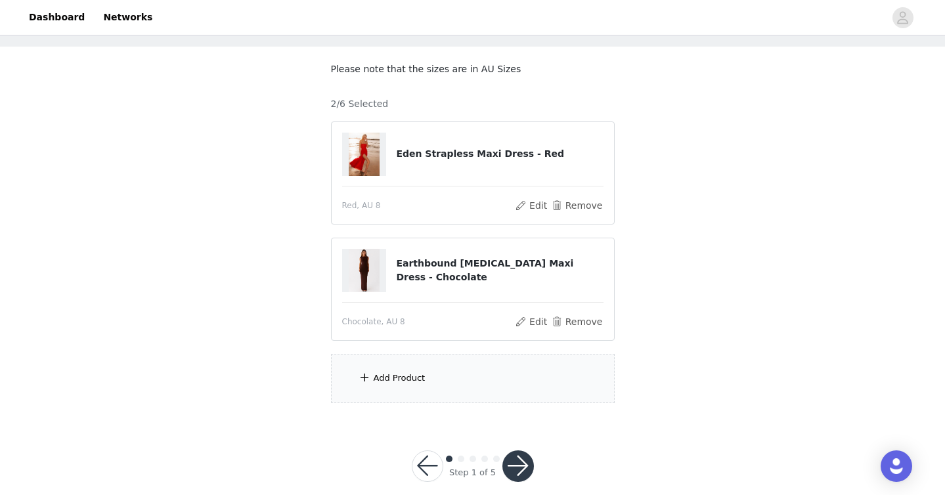
scroll to position [58, 0]
click at [383, 381] on div "Add Product" at bounding box center [400, 379] width 52 height 13
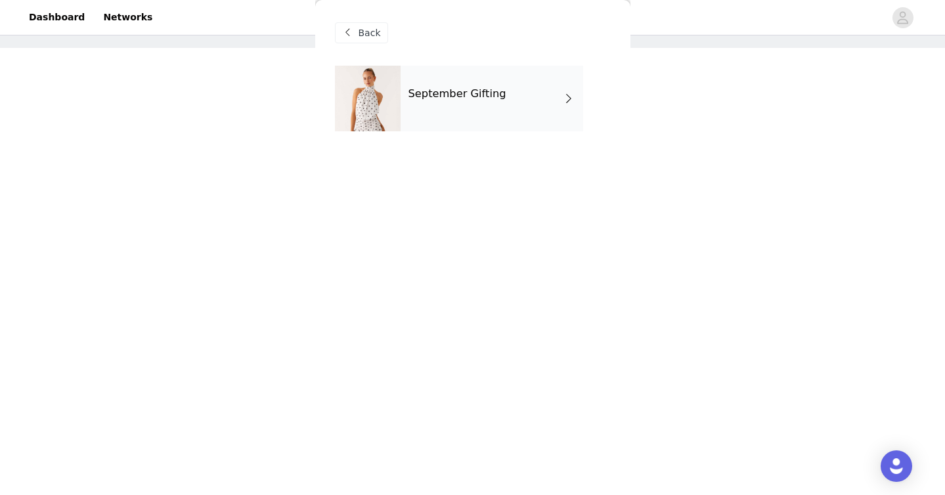
click at [493, 115] on div "September Gifting" at bounding box center [492, 99] width 183 height 66
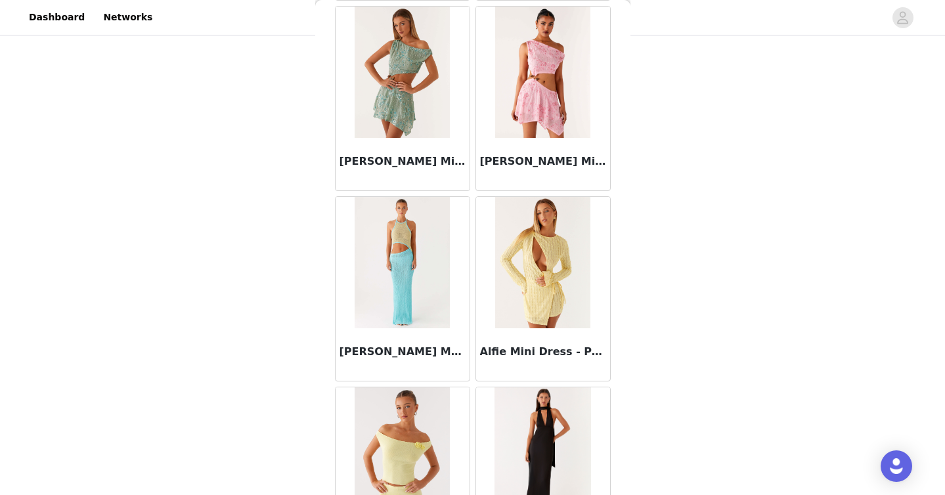
scroll to position [1515, 0]
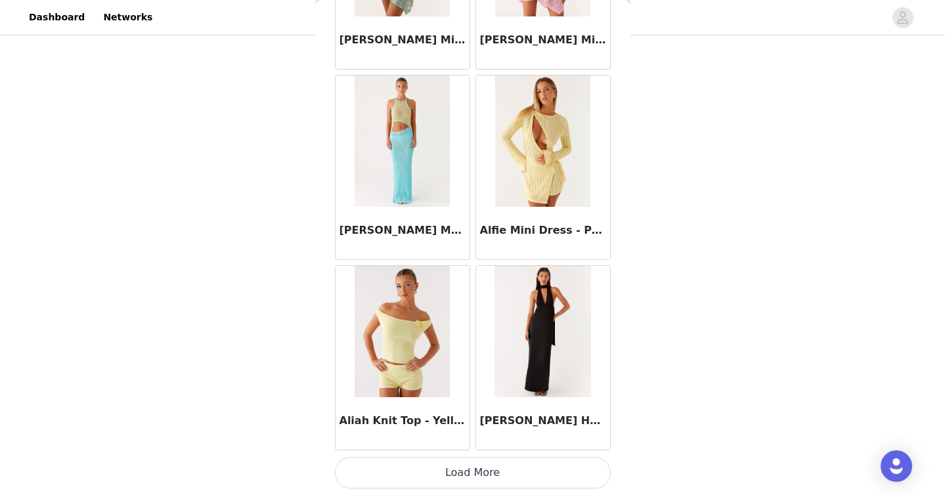
click at [458, 476] on button "Load More" at bounding box center [473, 473] width 276 height 32
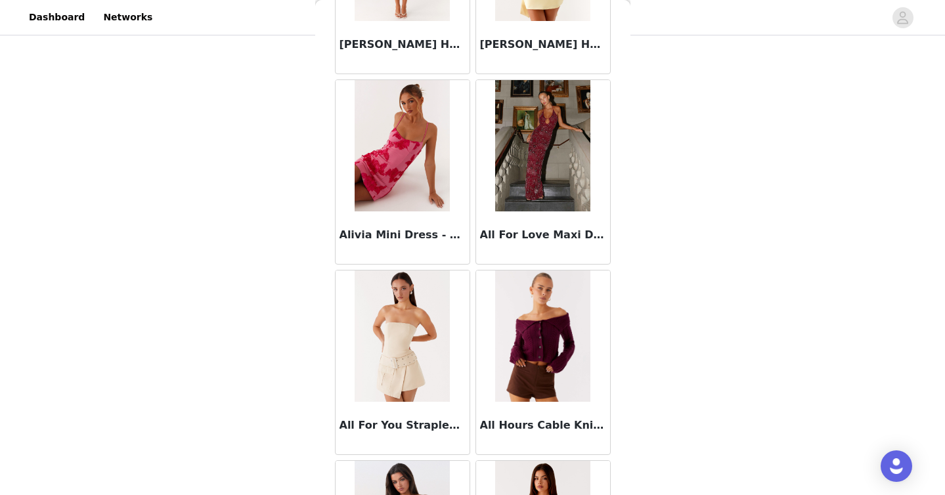
scroll to position [3420, 0]
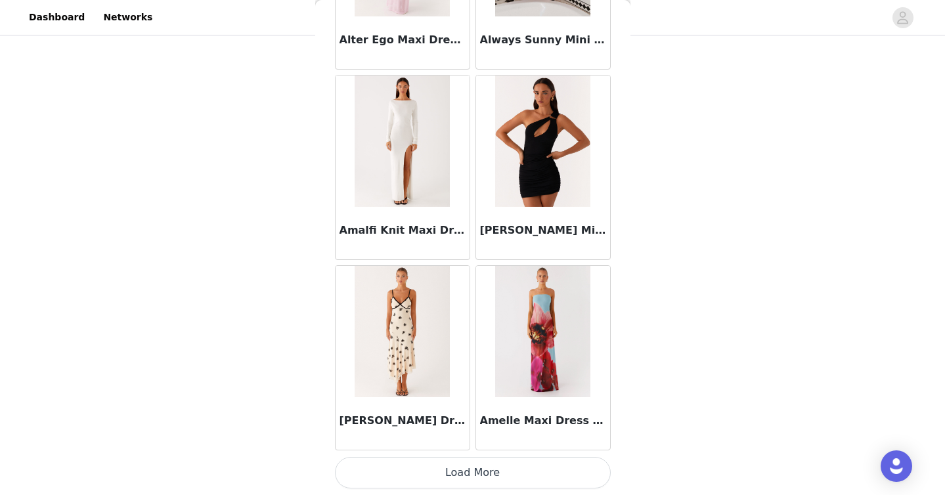
click at [476, 483] on button "Load More" at bounding box center [473, 473] width 276 height 32
